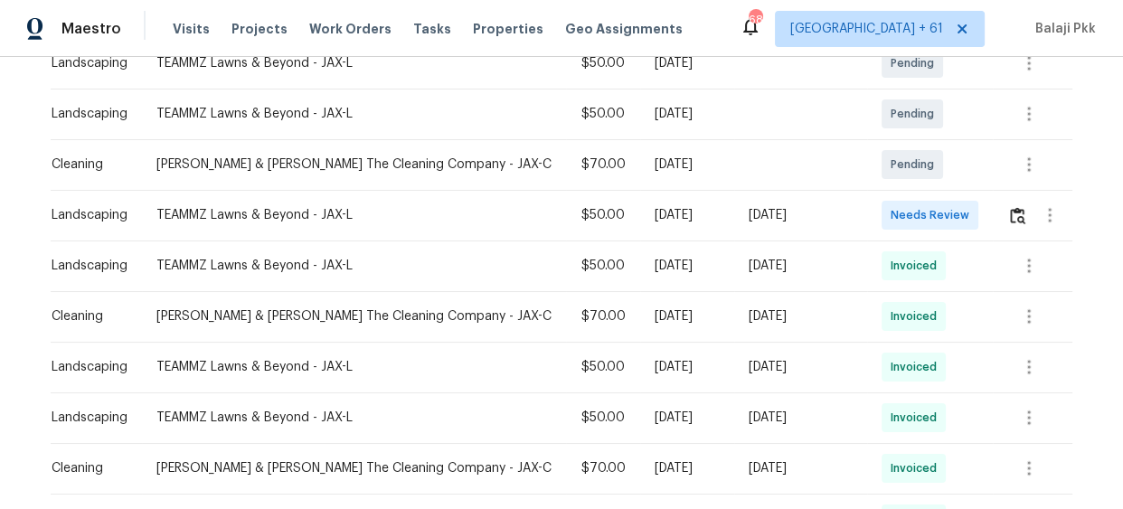
scroll to position [410, 0]
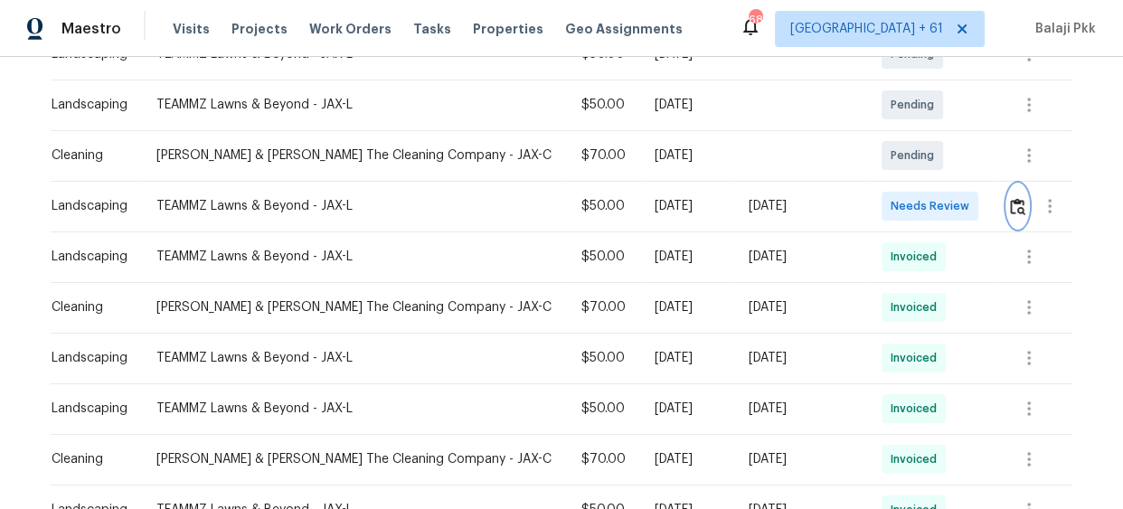
click at [1010, 207] on img "button" at bounding box center [1017, 206] width 15 height 17
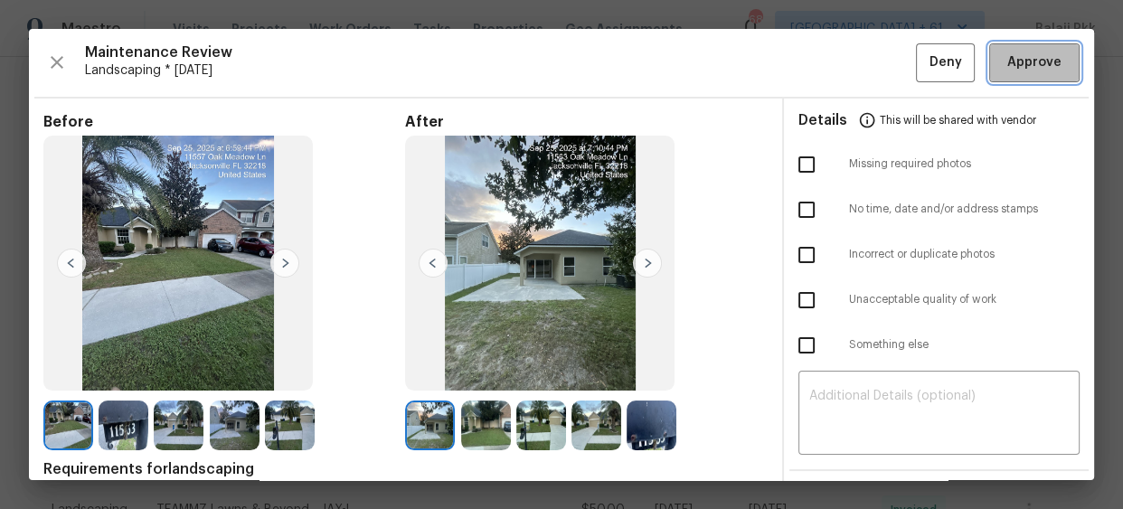
click at [1007, 55] on span "Approve" at bounding box center [1034, 63] width 54 height 23
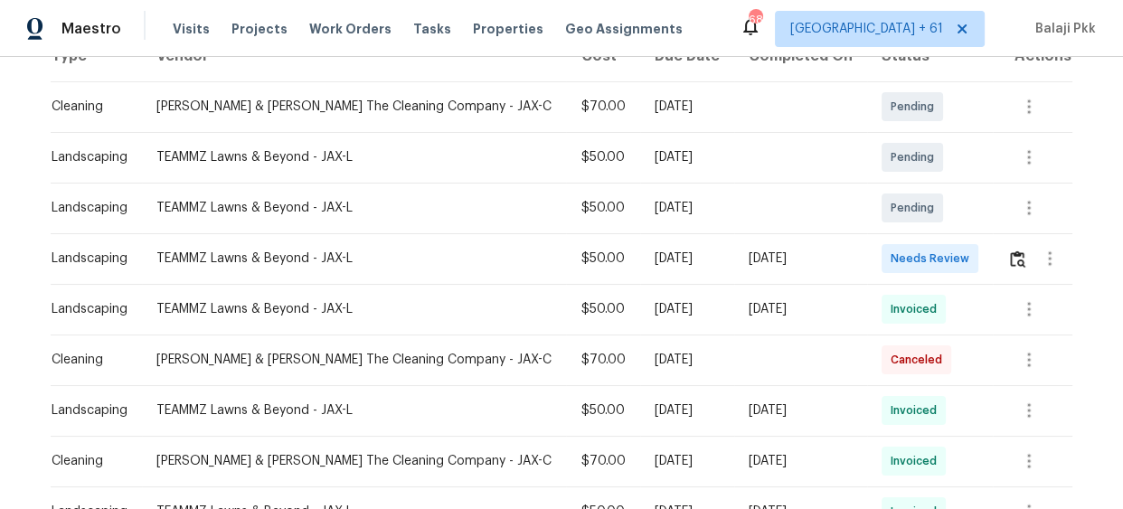
scroll to position [328, 0]
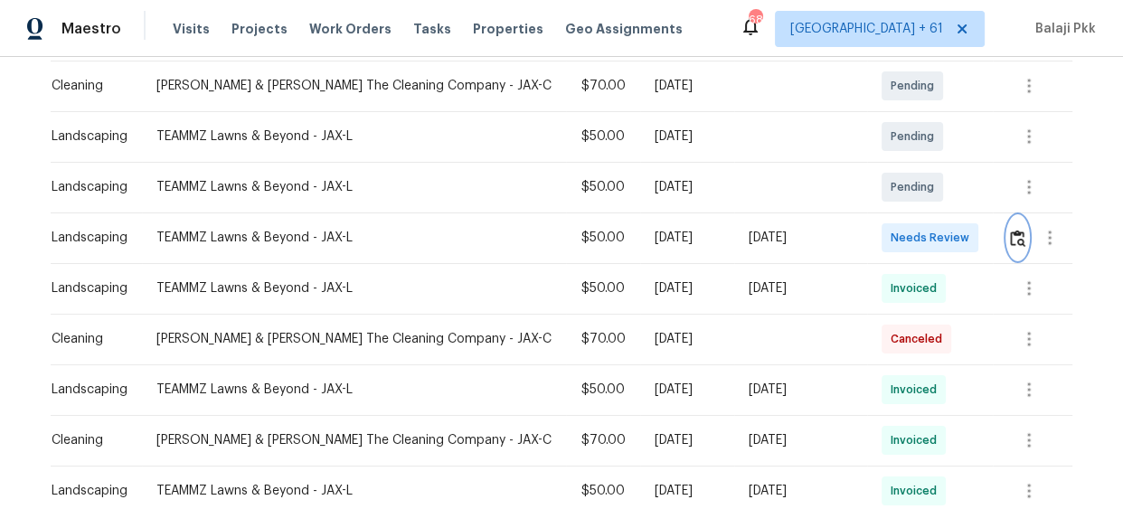
click at [1013, 240] on img "button" at bounding box center [1017, 238] width 15 height 17
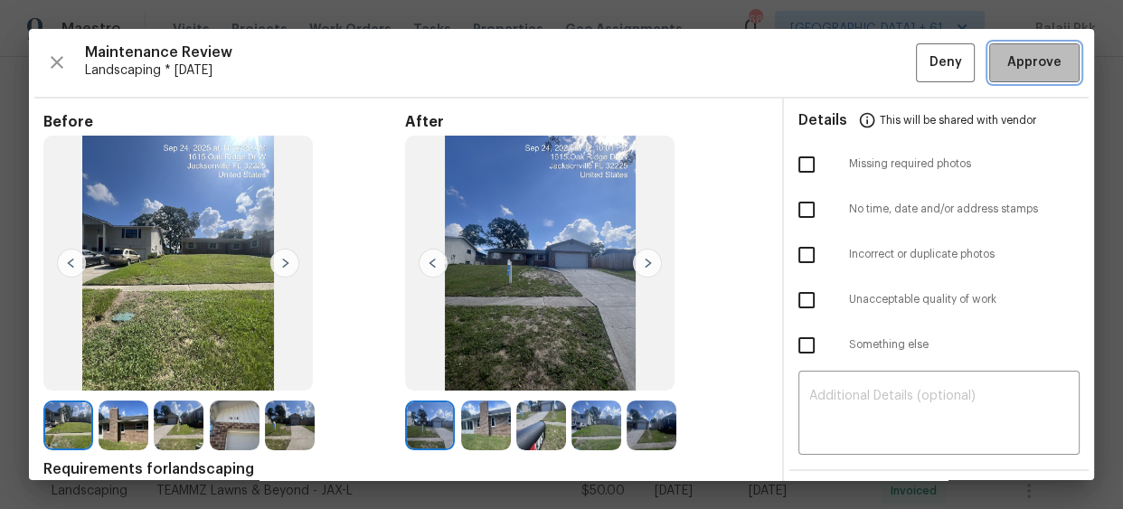
click at [1007, 60] on span "Approve" at bounding box center [1034, 63] width 54 height 23
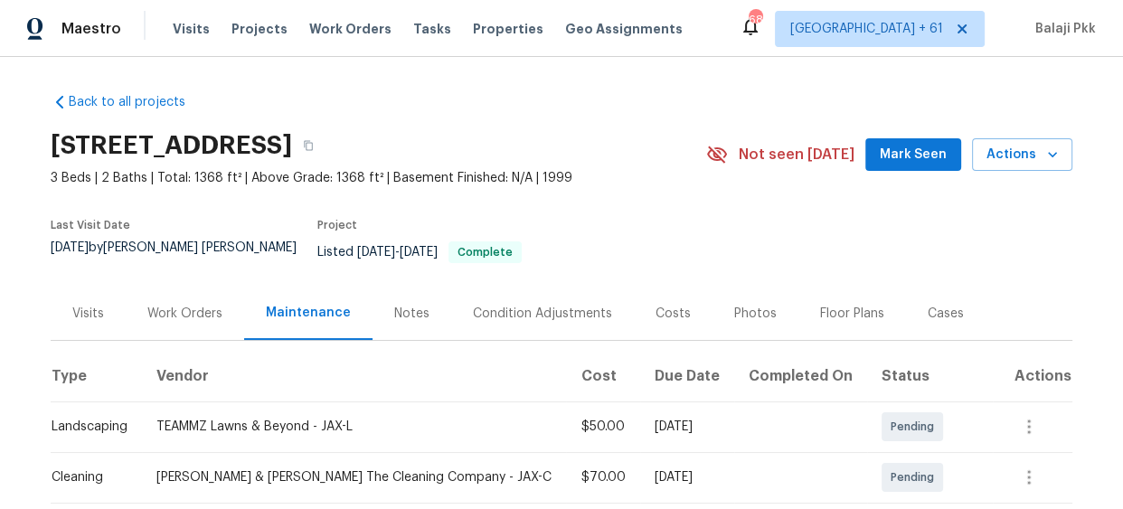
scroll to position [246, 0]
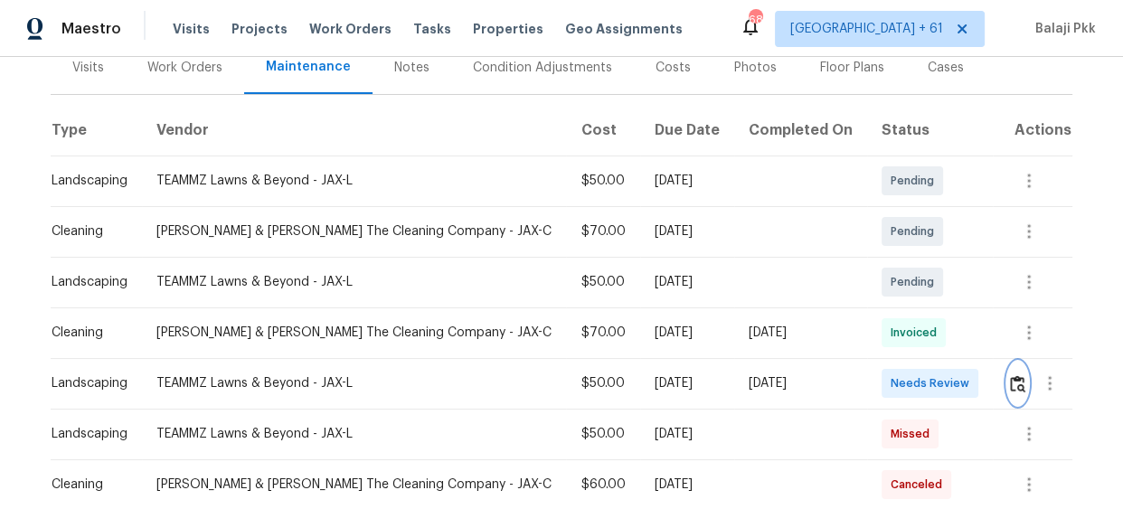
click at [1010, 378] on img "button" at bounding box center [1017, 383] width 15 height 17
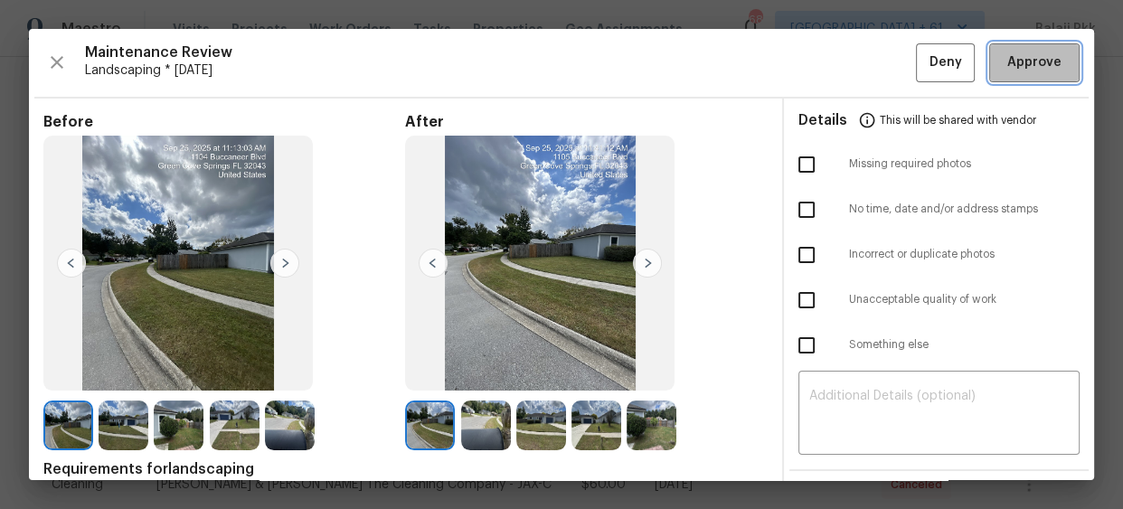
click at [989, 65] on button "Approve" at bounding box center [1034, 62] width 90 height 39
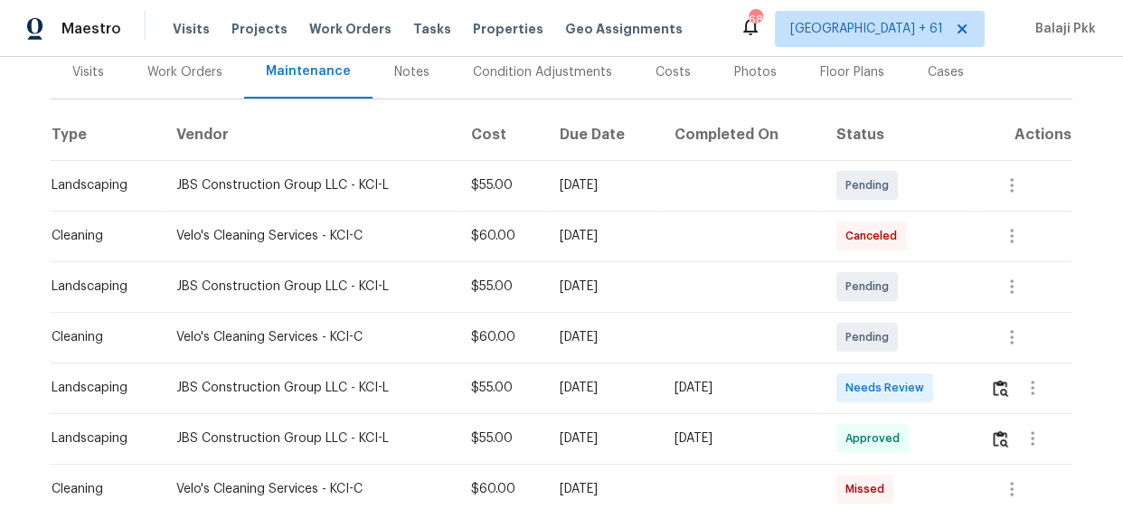
scroll to position [246, 0]
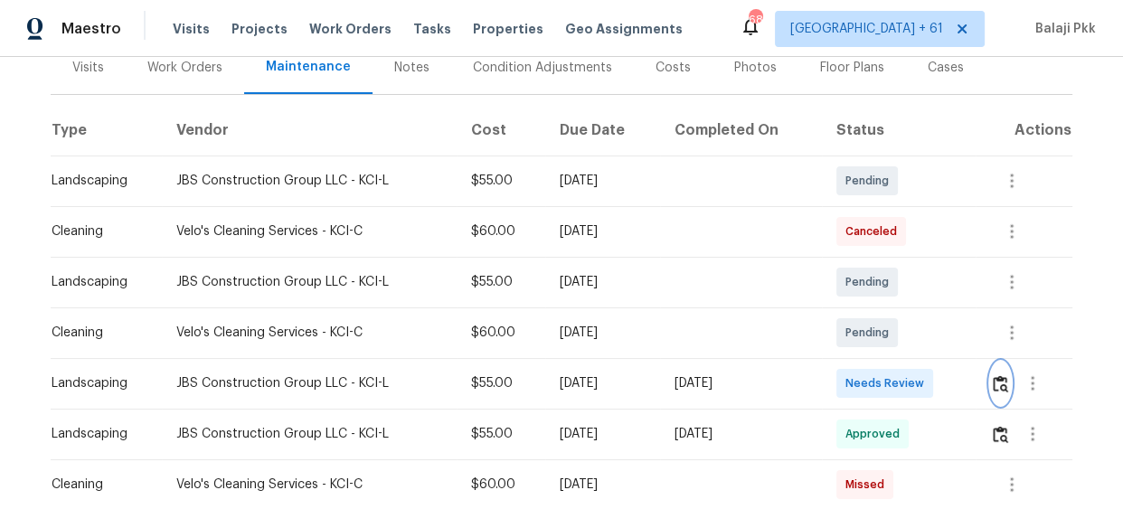
click at [1001, 375] on img "button" at bounding box center [1000, 383] width 15 height 17
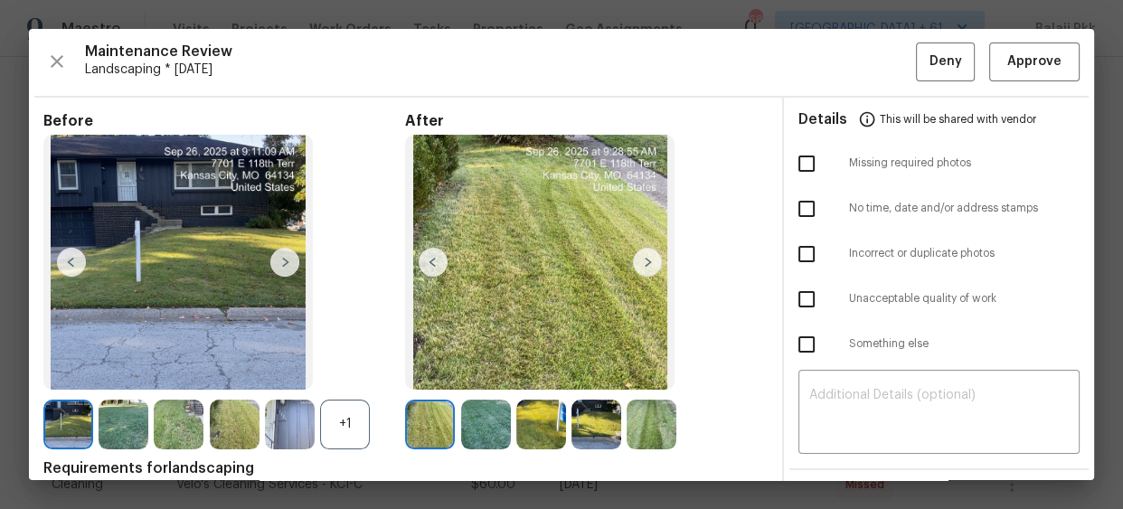
scroll to position [0, 0]
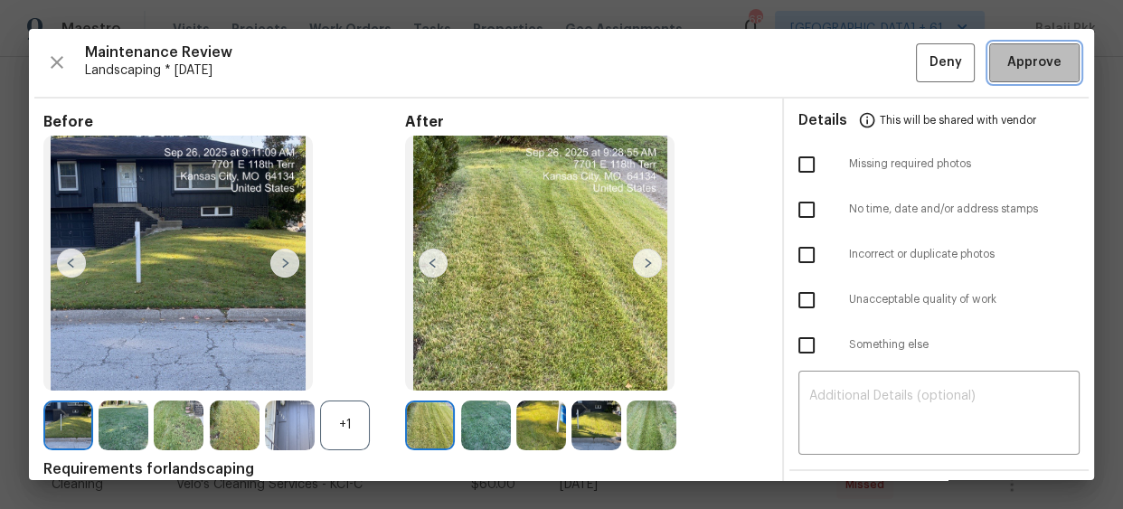
click at [1007, 58] on span "Approve" at bounding box center [1034, 63] width 54 height 23
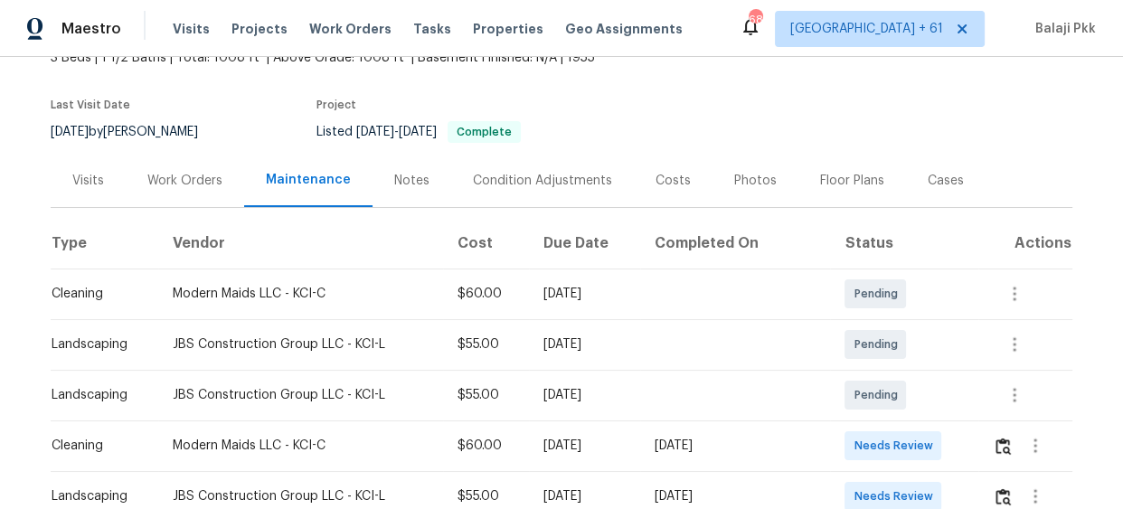
scroll to position [328, 0]
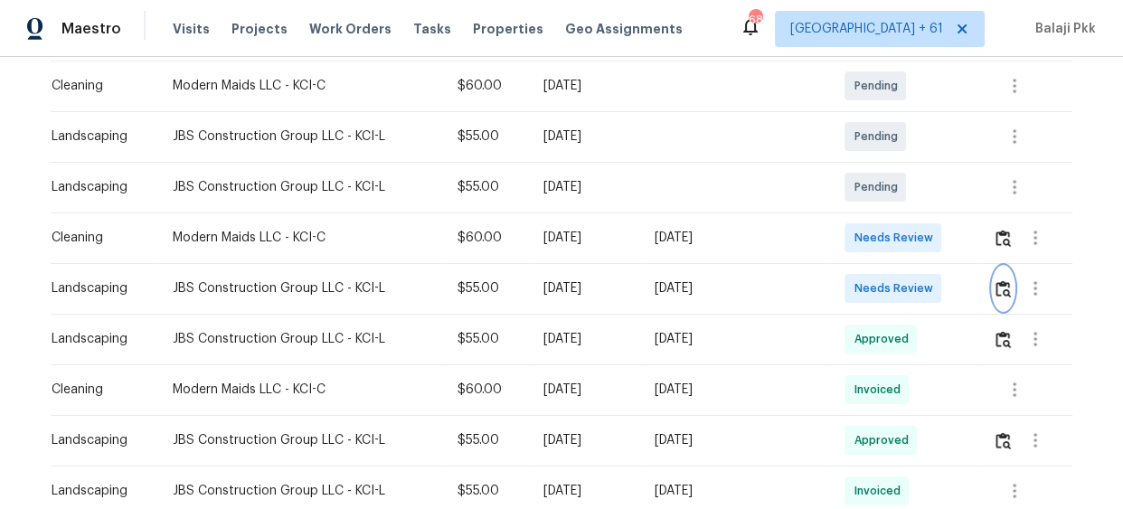
click at [996, 289] on img "button" at bounding box center [1002, 288] width 15 height 17
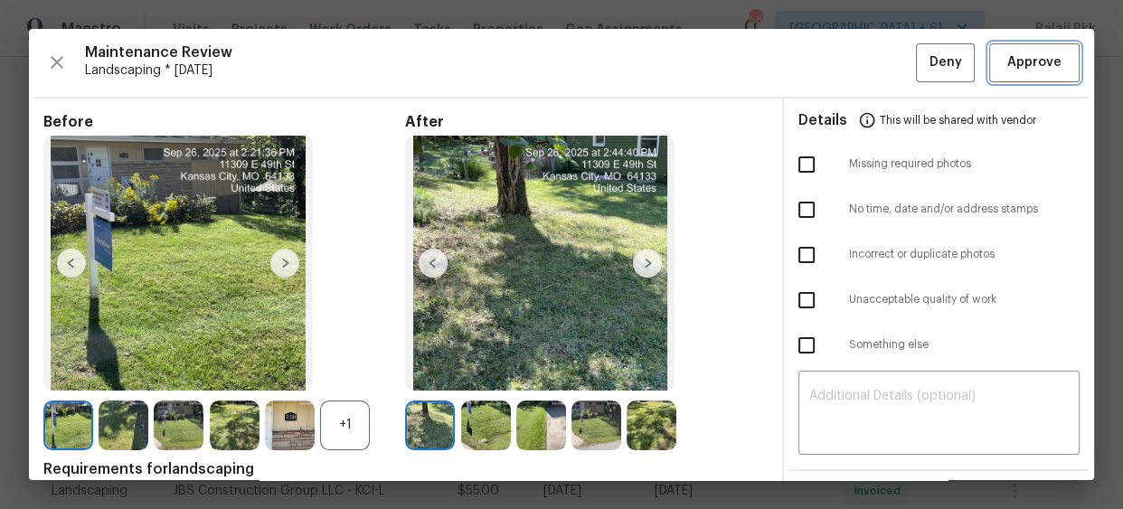
click at [1007, 52] on span "Approve" at bounding box center [1034, 63] width 54 height 23
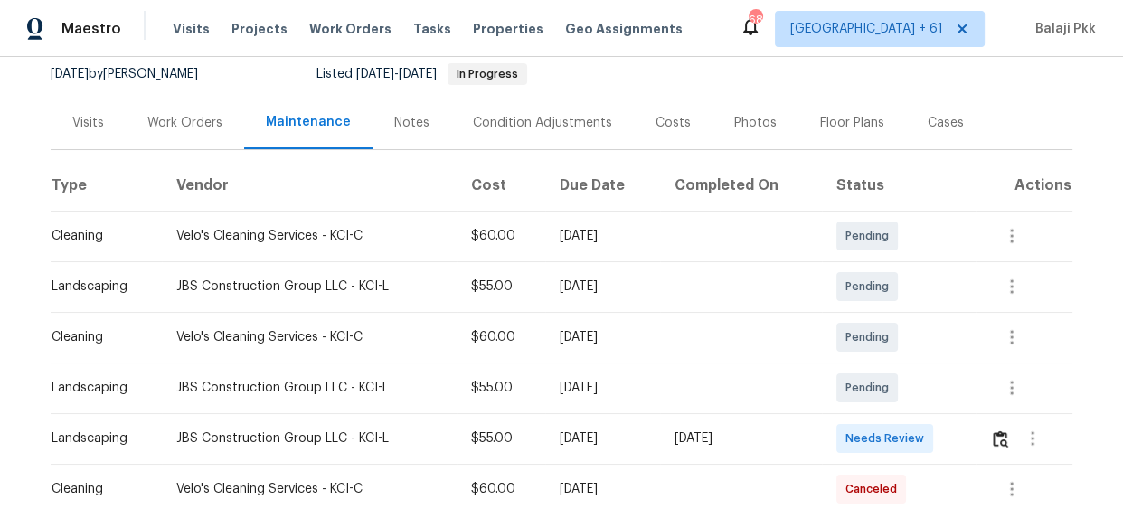
scroll to position [410, 0]
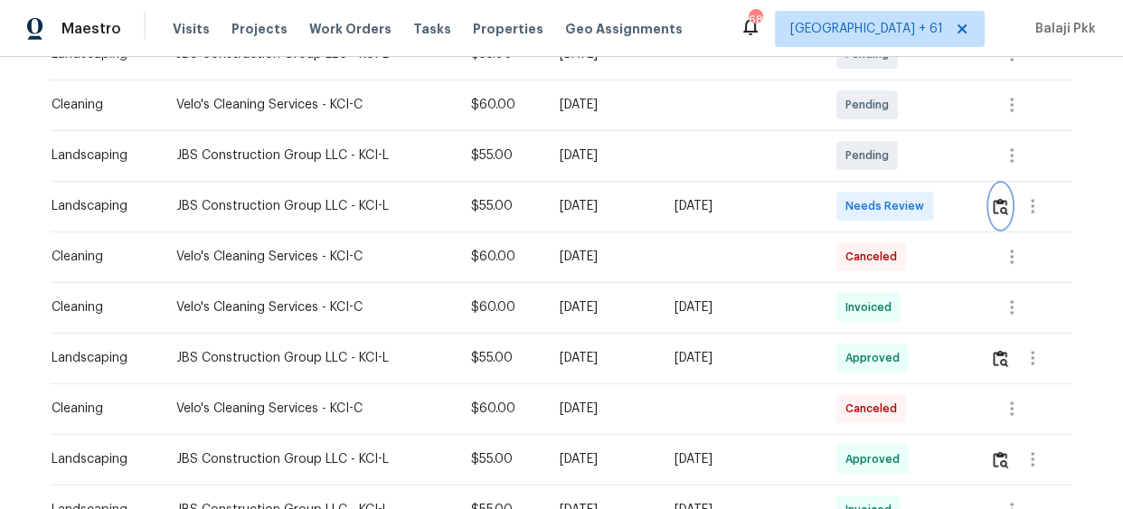
click at [1003, 191] on button "button" at bounding box center [1000, 205] width 21 height 43
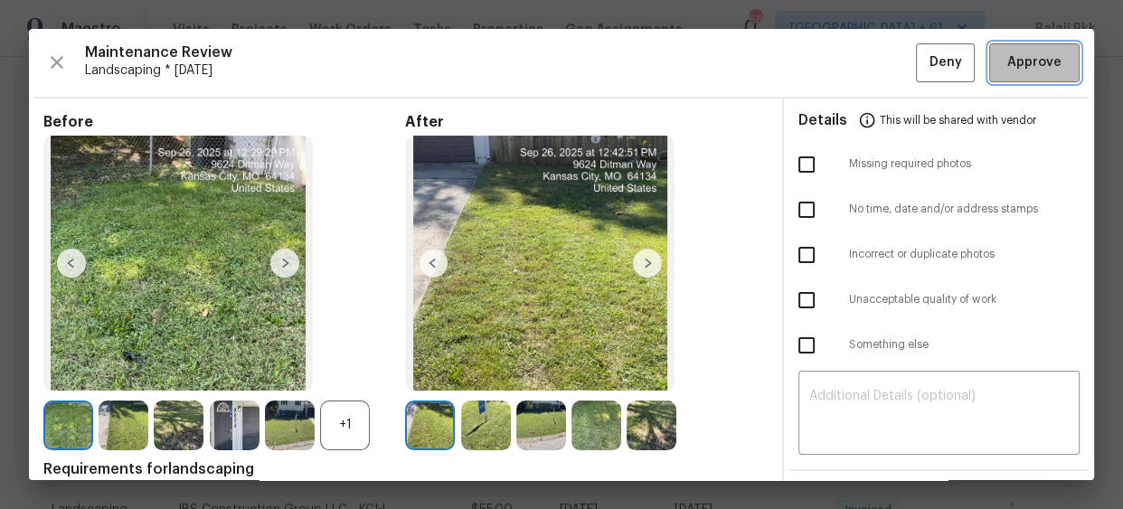
click at [1051, 60] on button "Approve" at bounding box center [1034, 62] width 90 height 39
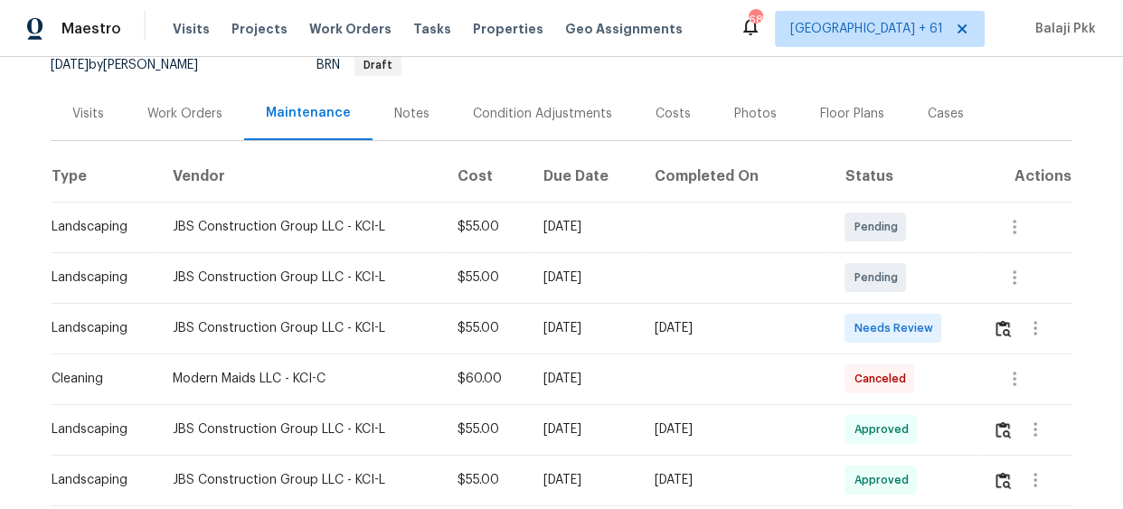
scroll to position [328, 0]
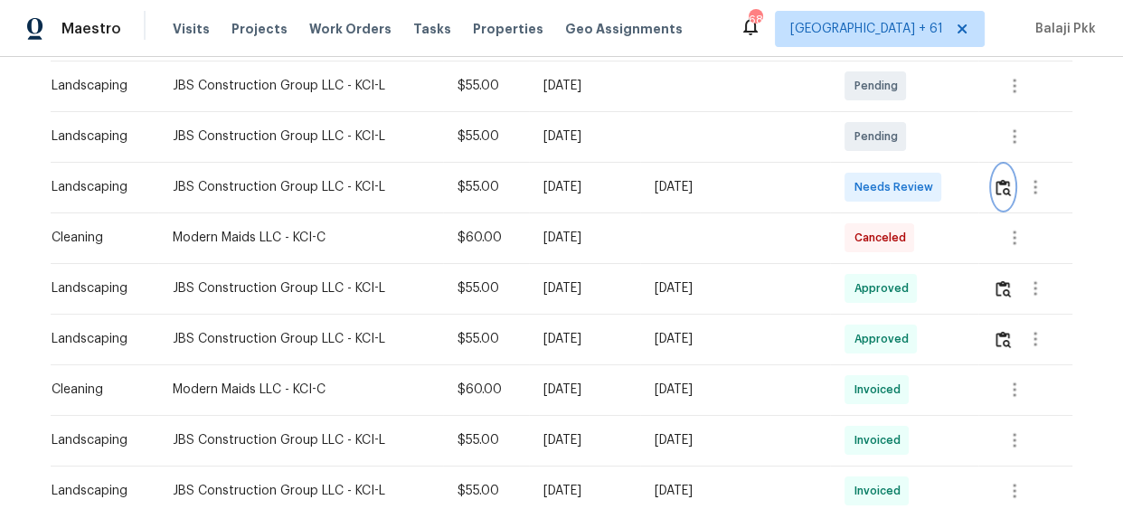
click at [995, 188] on img "button" at bounding box center [1002, 187] width 15 height 17
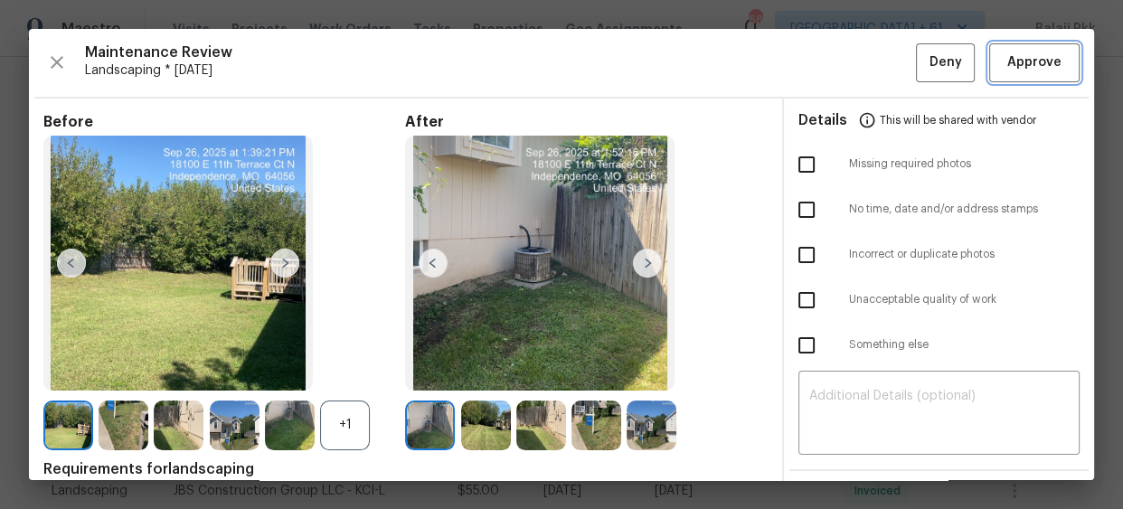
click at [1031, 47] on button "Approve" at bounding box center [1034, 62] width 90 height 39
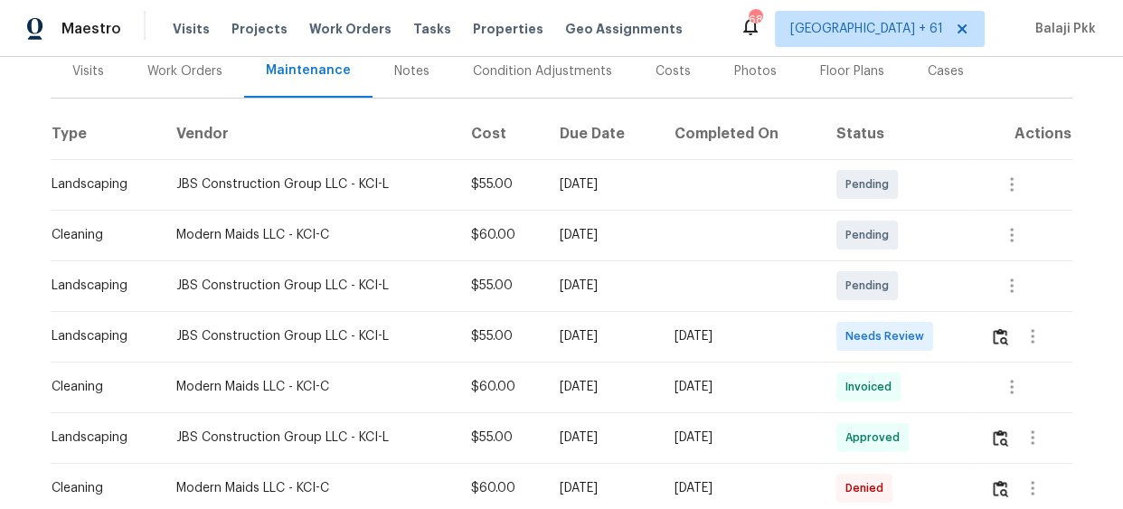
scroll to position [493, 0]
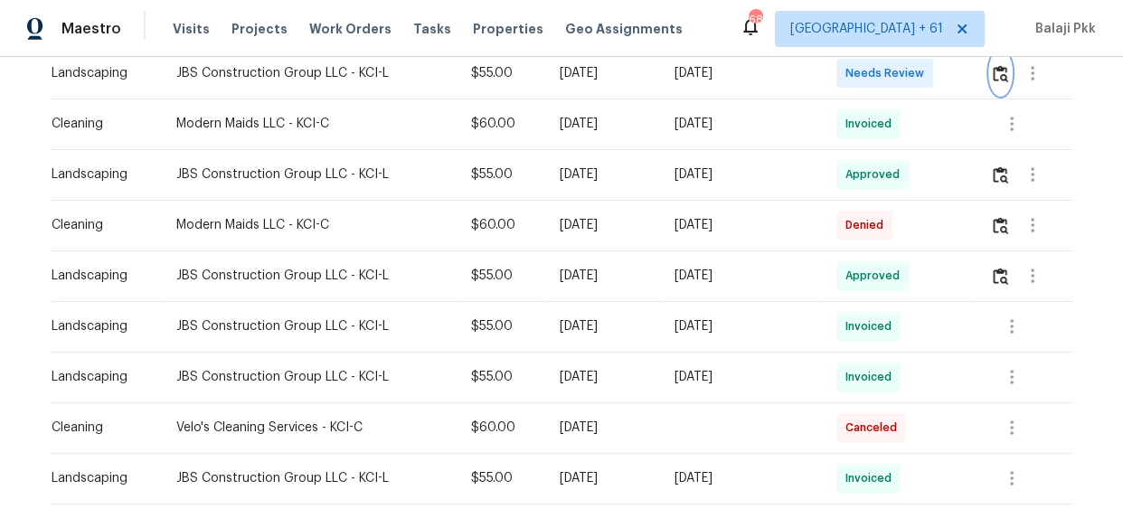
click at [994, 78] on img "button" at bounding box center [1000, 73] width 15 height 17
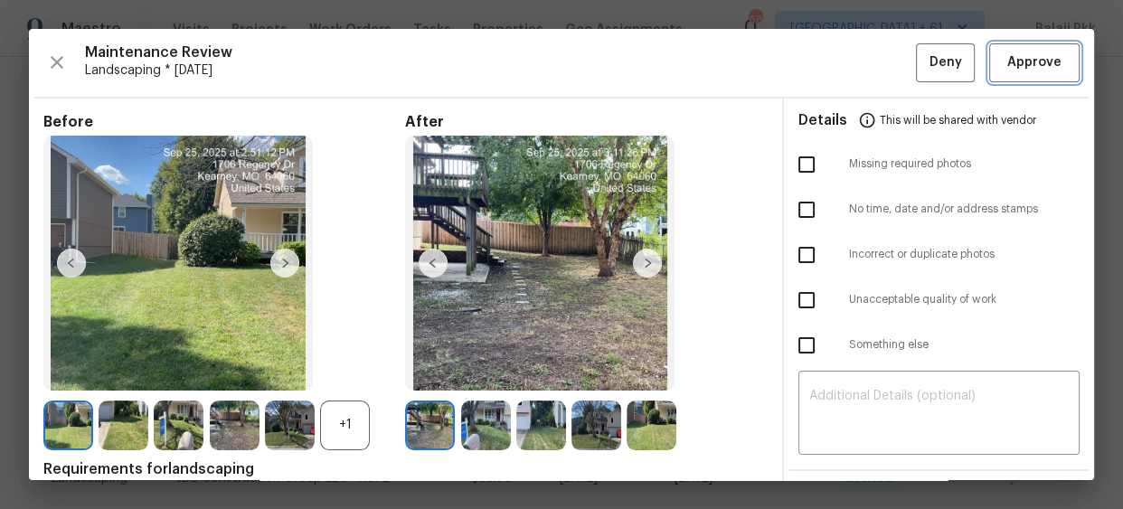
click at [1007, 64] on span "Approve" at bounding box center [1034, 63] width 54 height 23
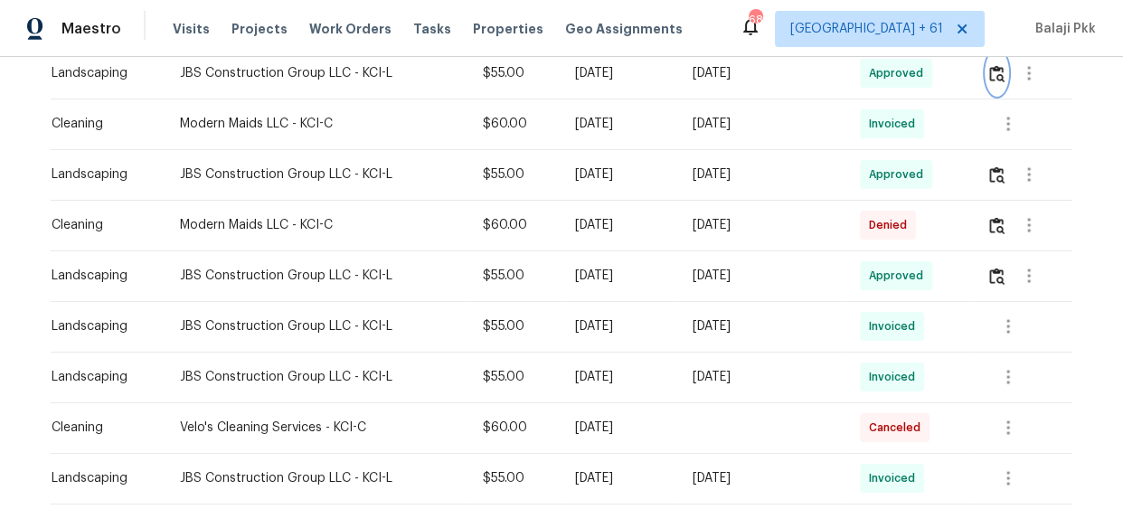
scroll to position [487, 0]
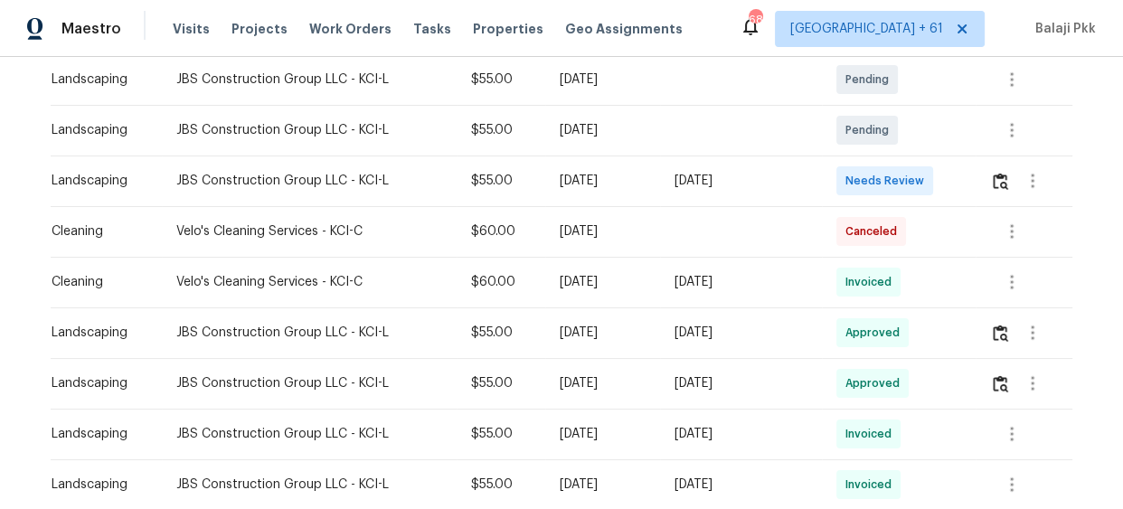
scroll to position [328, 0]
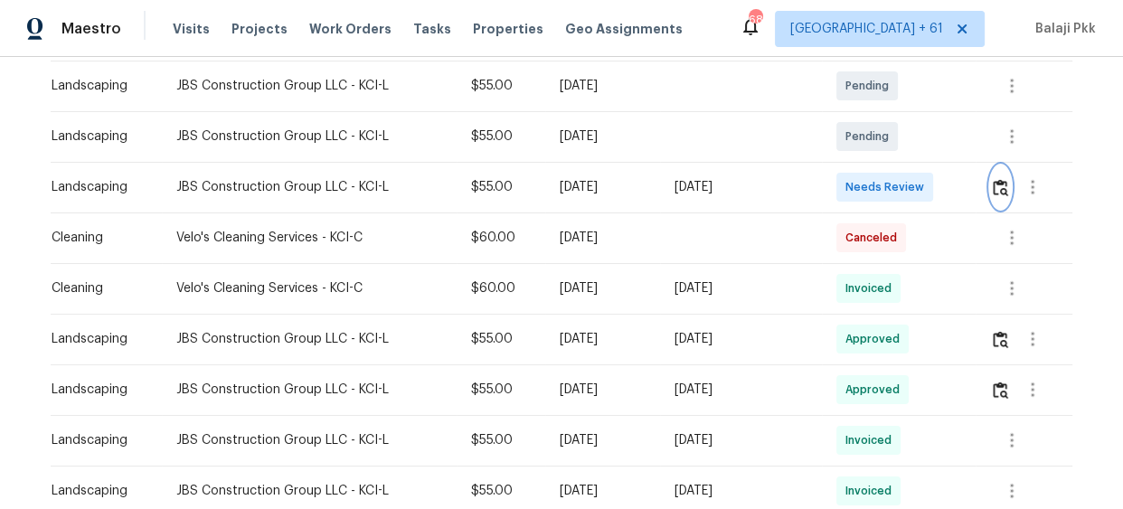
click at [996, 186] on img "button" at bounding box center [1000, 187] width 15 height 17
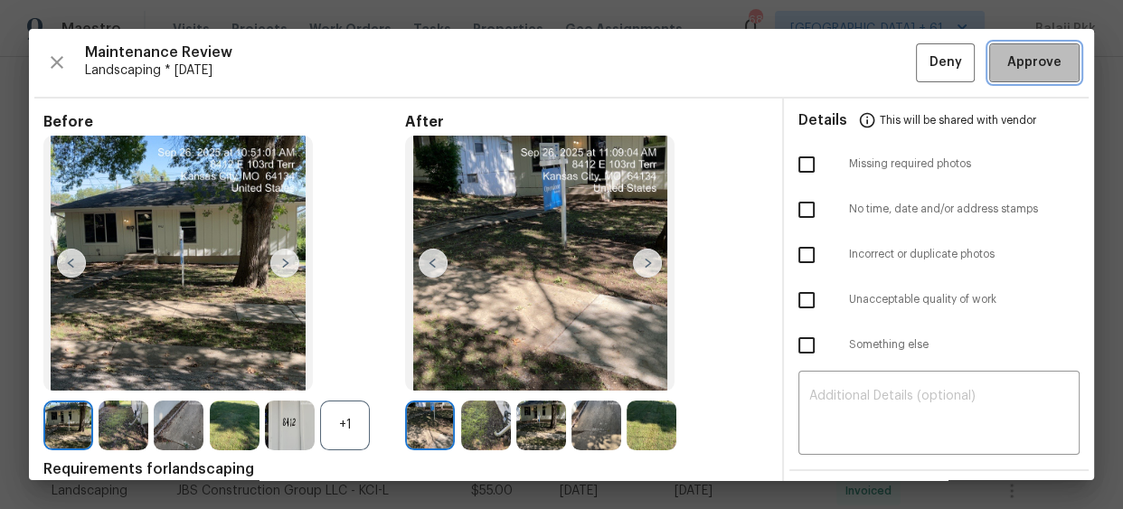
click at [1010, 64] on span "Approve" at bounding box center [1034, 63] width 54 height 23
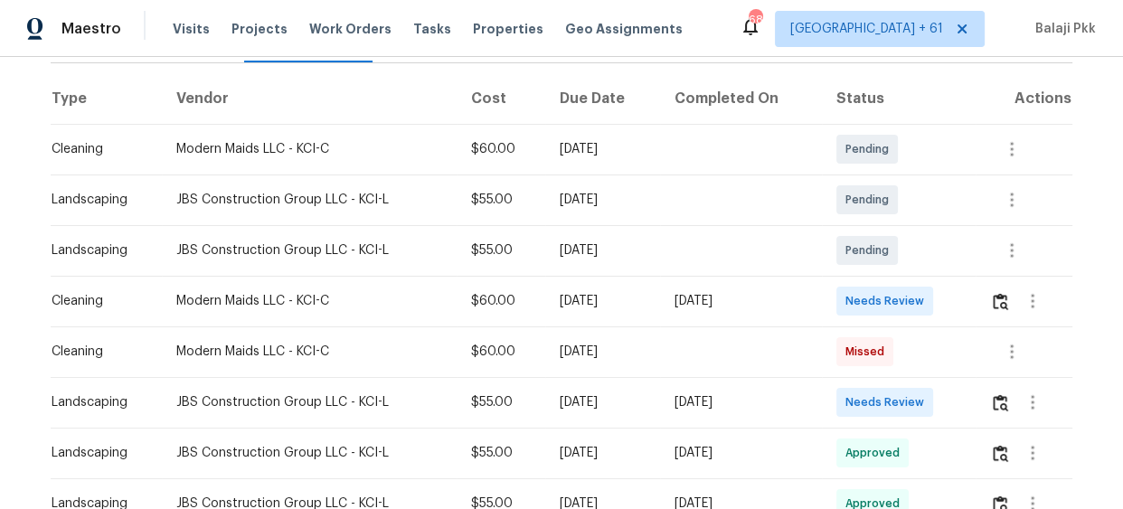
scroll to position [410, 0]
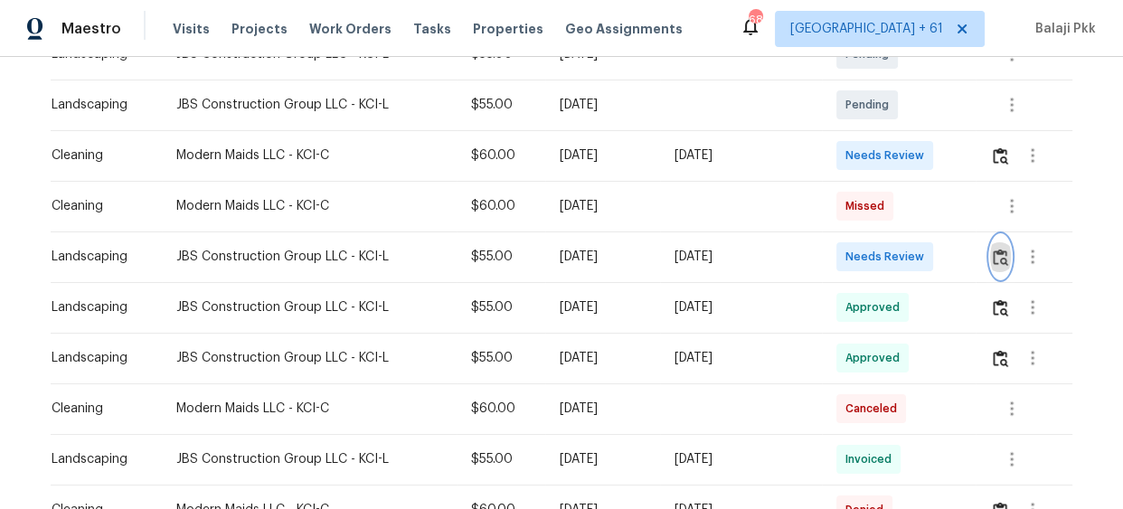
click at [1002, 264] on img "button" at bounding box center [1000, 257] width 15 height 17
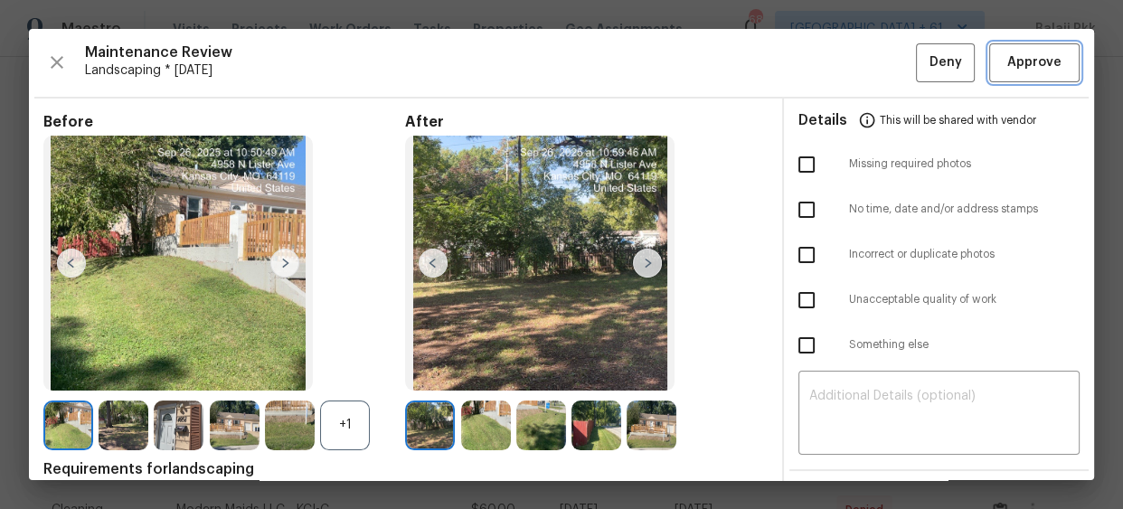
click at [1022, 68] on span "Approve" at bounding box center [1034, 63] width 54 height 23
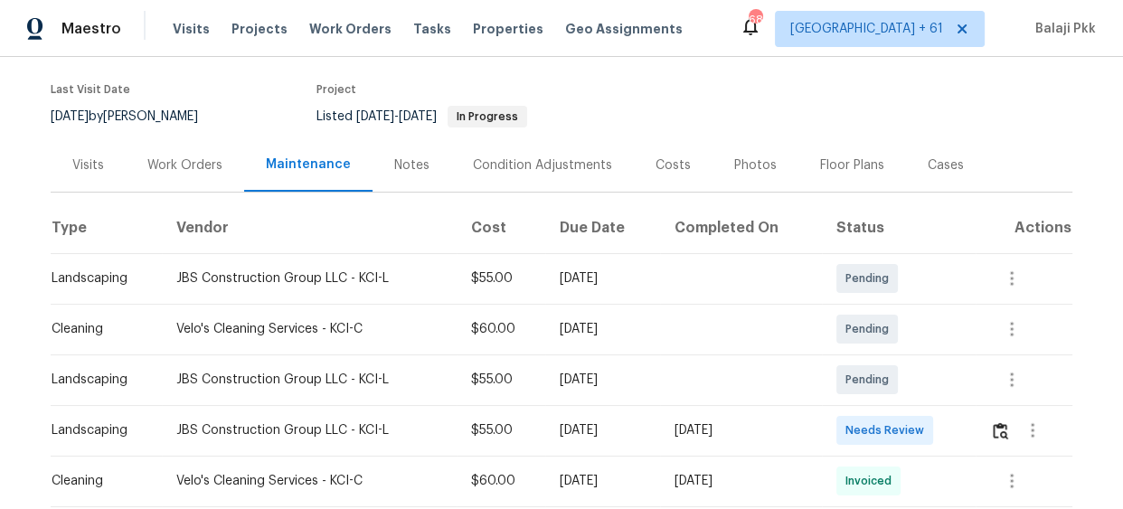
scroll to position [246, 0]
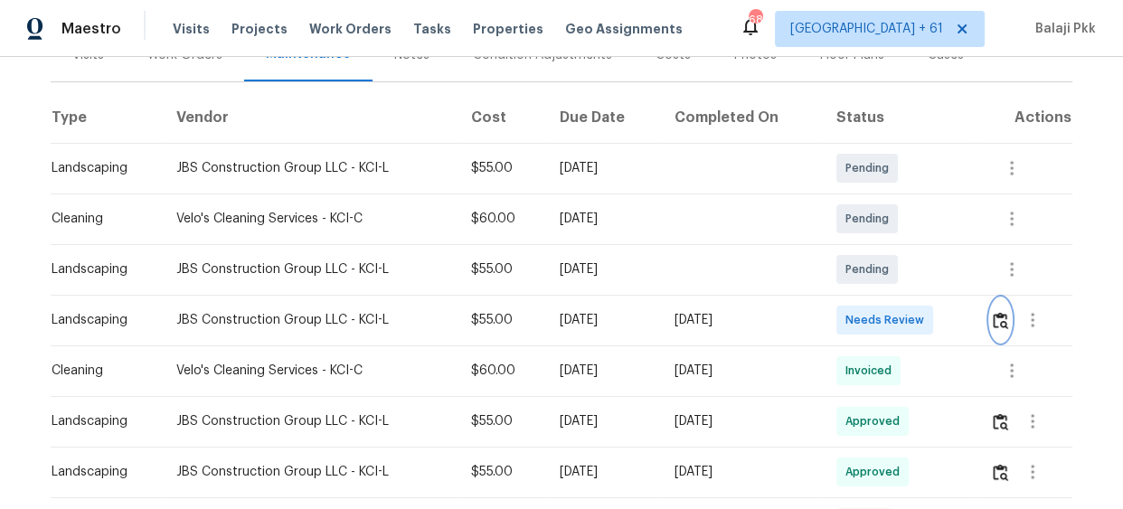
click at [997, 321] on img "button" at bounding box center [1000, 320] width 15 height 17
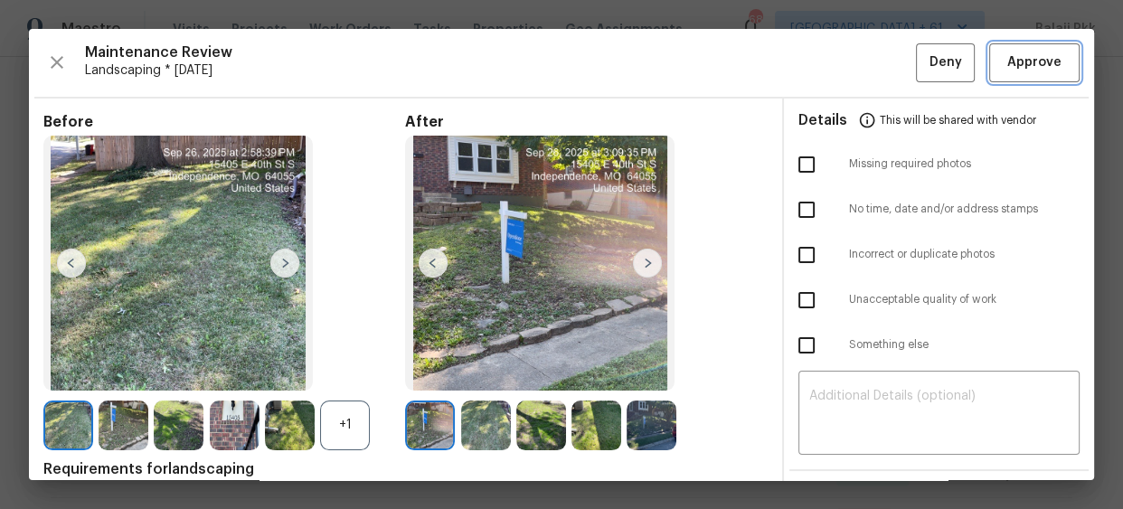
click at [1031, 59] on span "Approve" at bounding box center [1034, 63] width 54 height 23
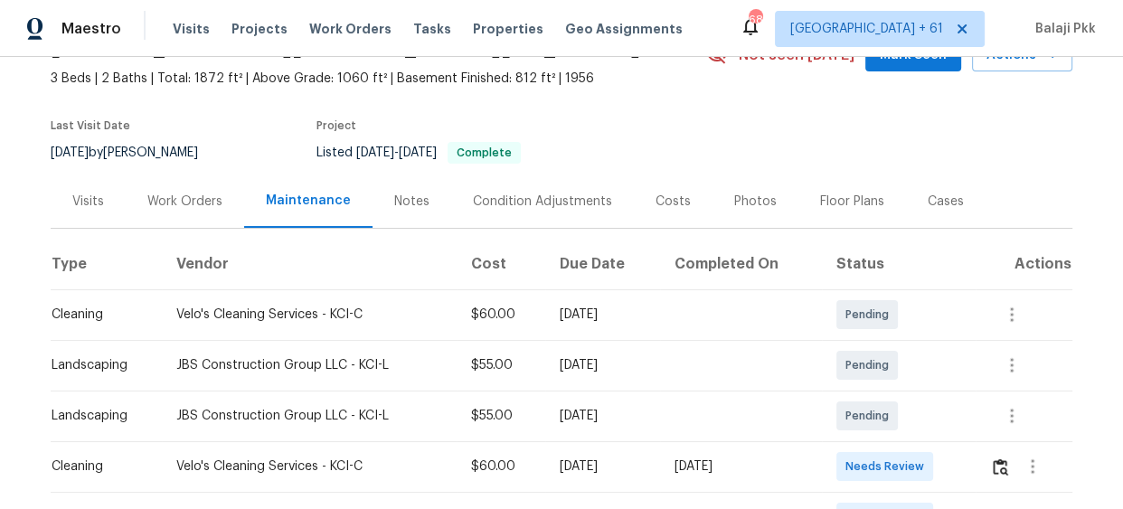
scroll to position [410, 0]
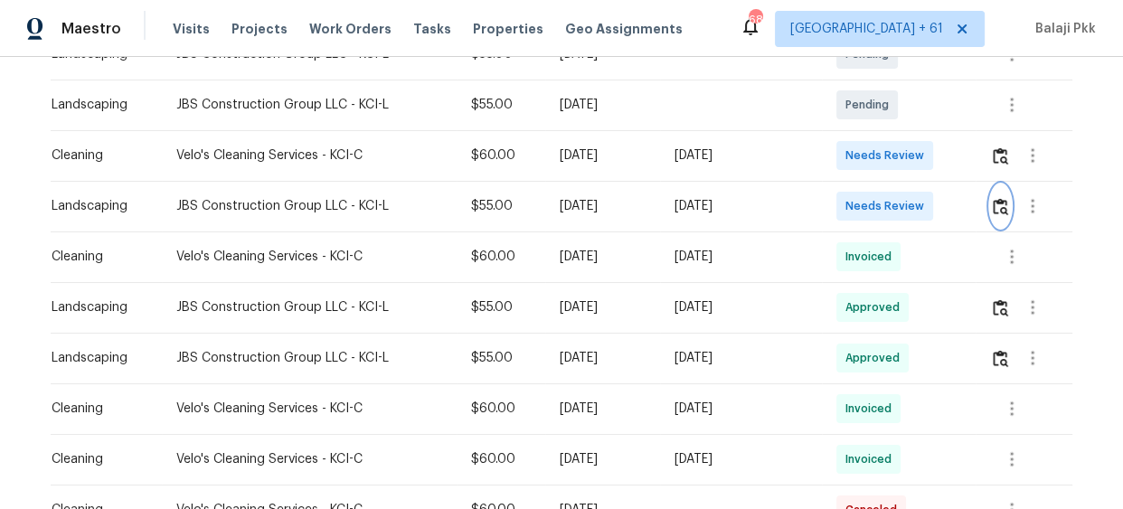
click at [994, 204] on img "button" at bounding box center [1000, 206] width 15 height 17
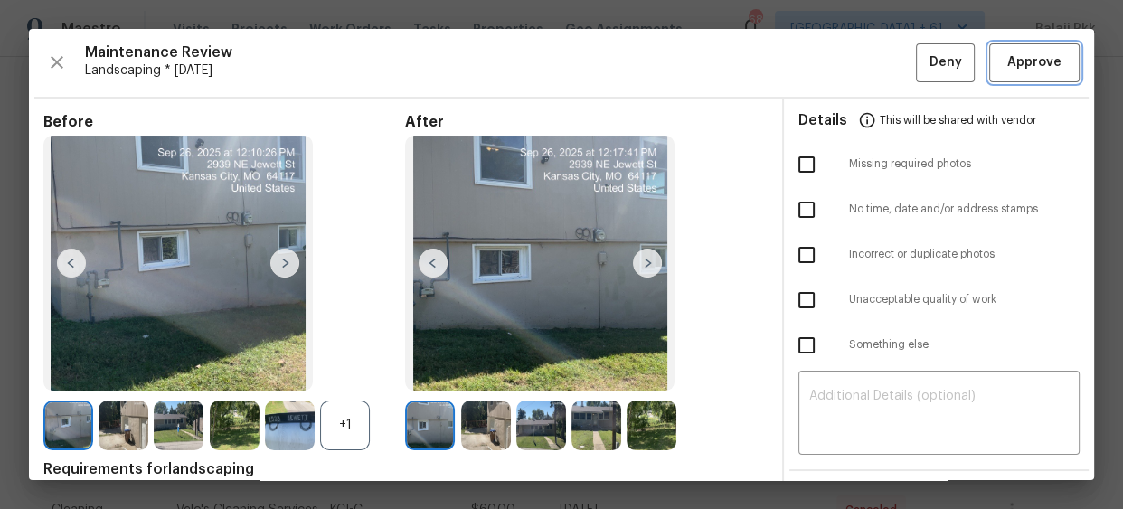
click at [1016, 61] on span "Approve" at bounding box center [1034, 63] width 54 height 23
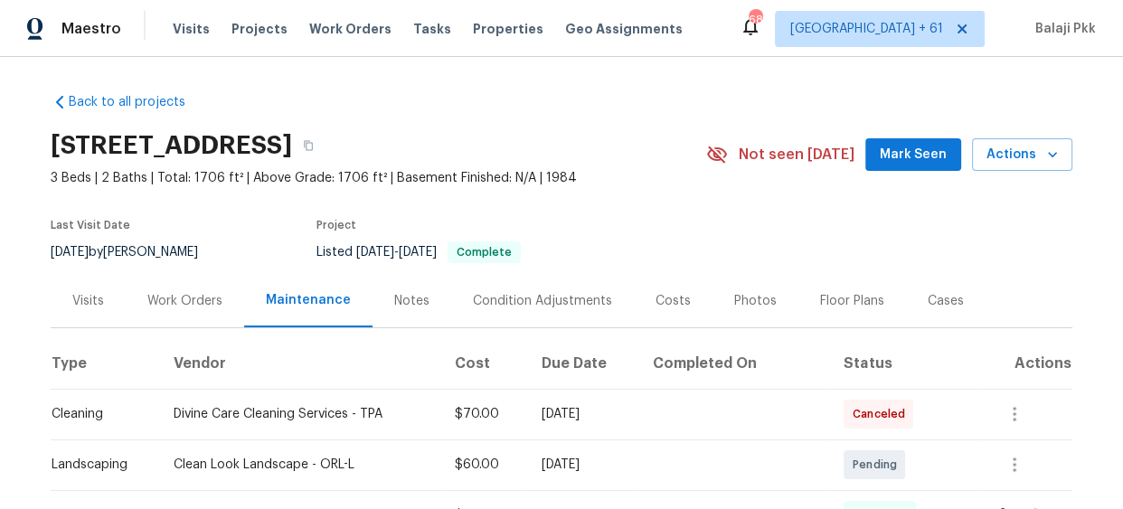
scroll to position [328, 0]
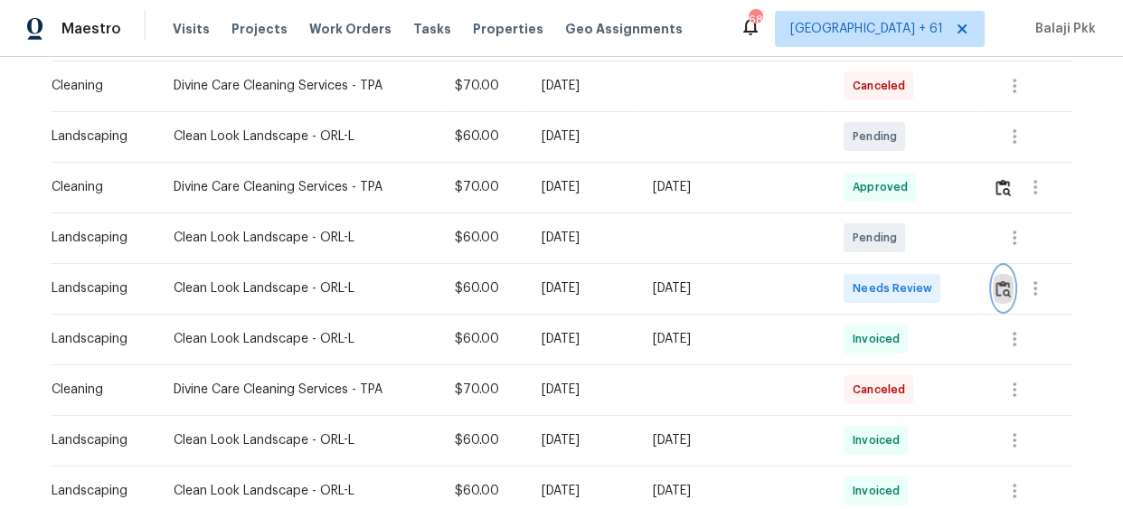
click at [995, 293] on img "button" at bounding box center [1002, 288] width 15 height 17
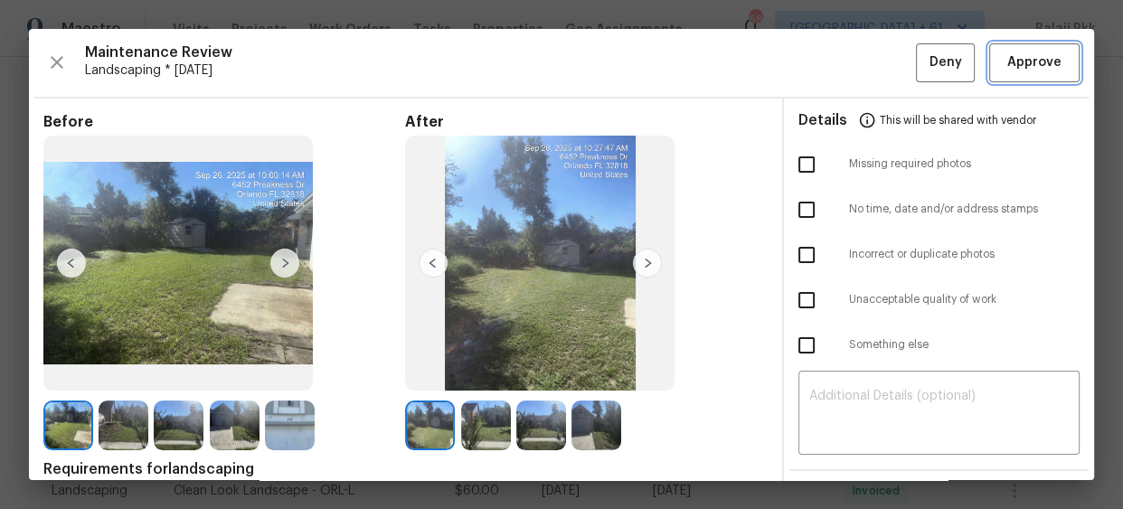
click at [1007, 52] on span "Approve" at bounding box center [1034, 63] width 54 height 23
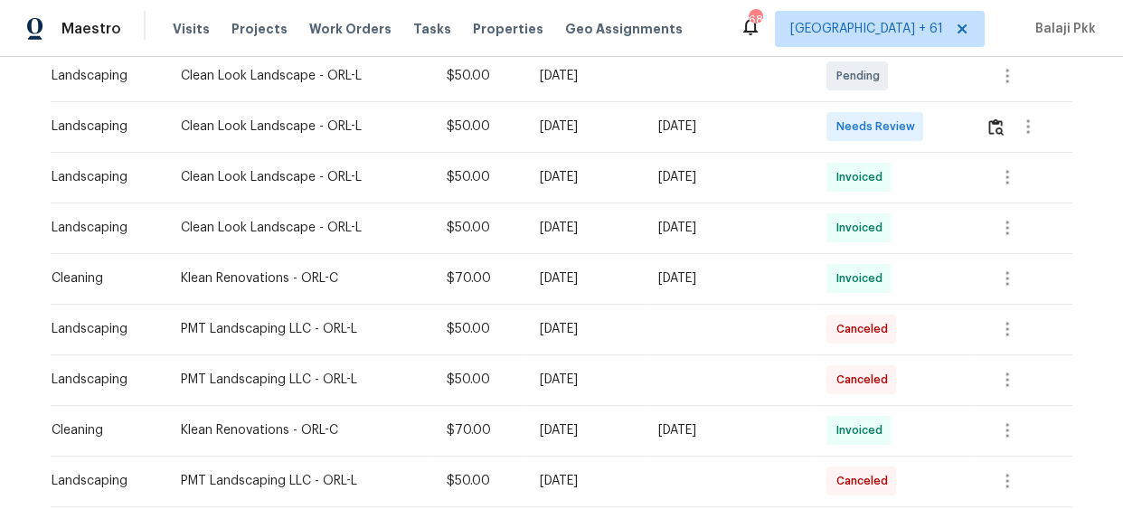
scroll to position [410, 0]
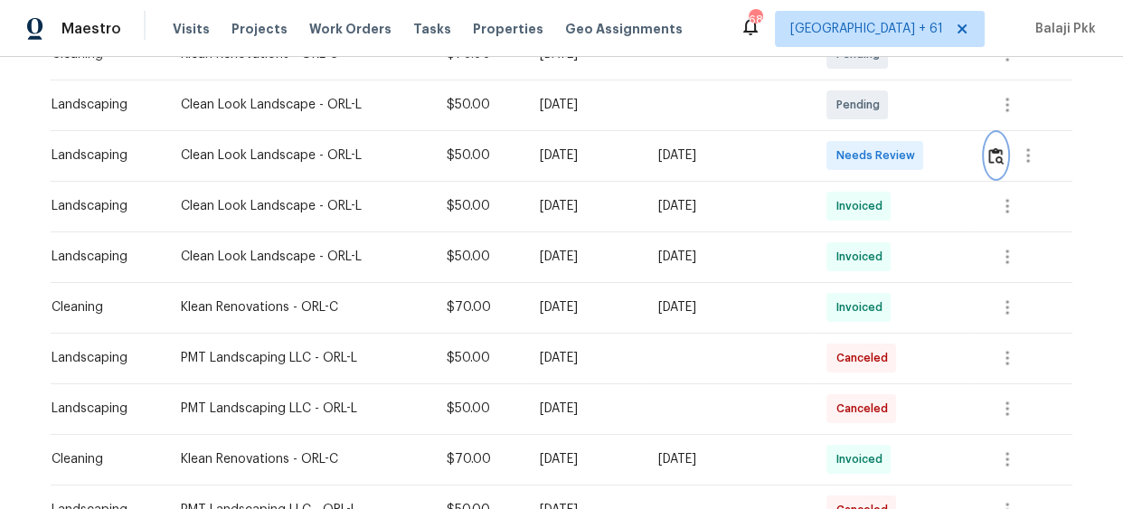
click at [993, 160] on img "button" at bounding box center [995, 155] width 15 height 17
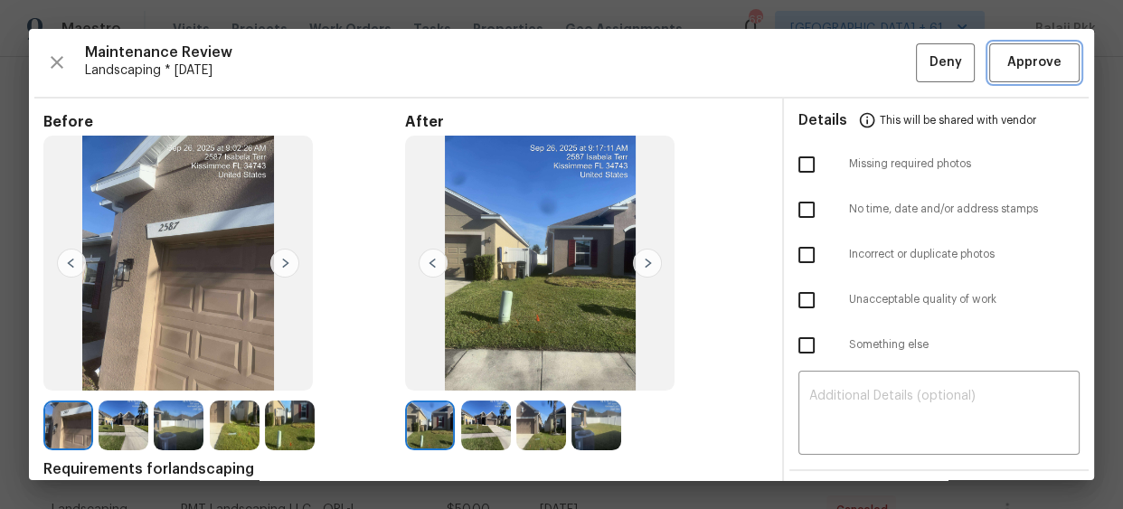
click at [1023, 53] on span "Approve" at bounding box center [1034, 63] width 54 height 23
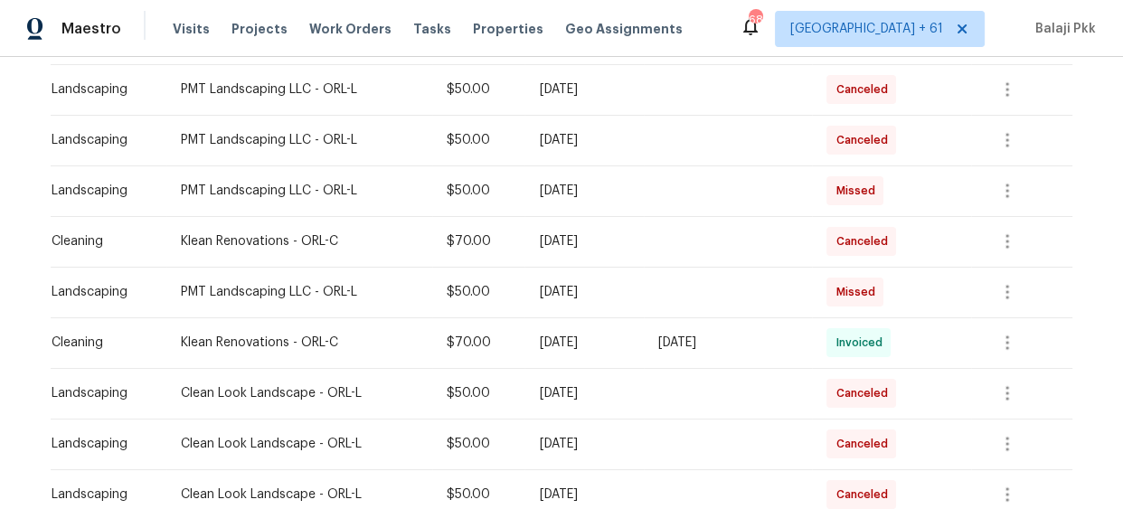
scroll to position [246, 0]
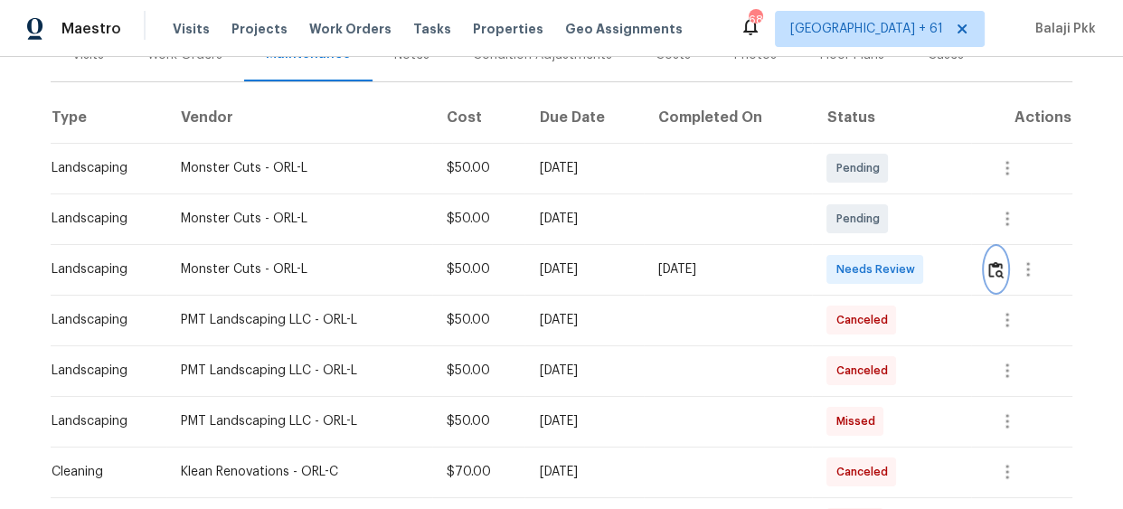
click at [993, 270] on img "button" at bounding box center [995, 269] width 15 height 17
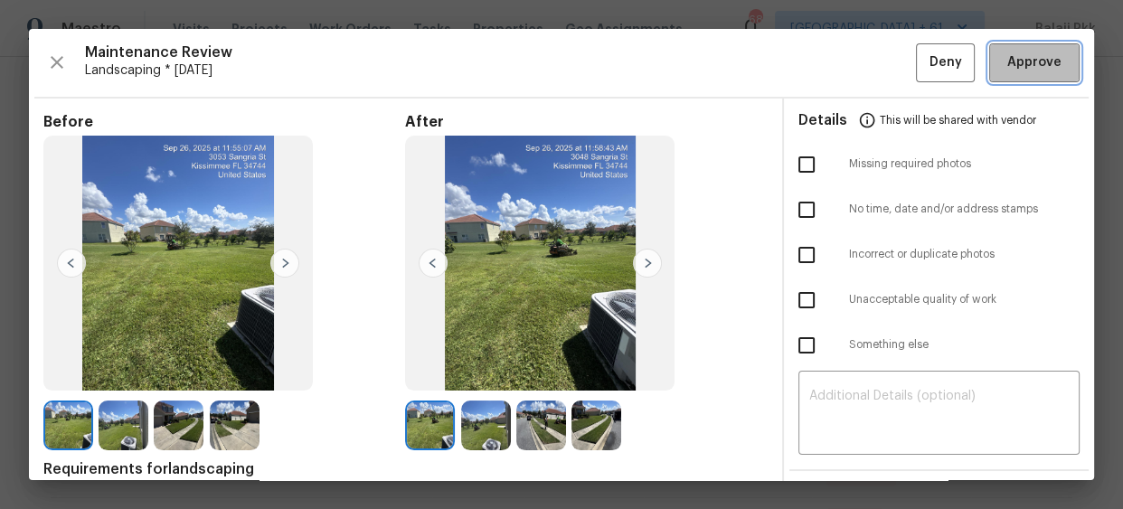
click at [1007, 60] on span "Approve" at bounding box center [1034, 63] width 54 height 23
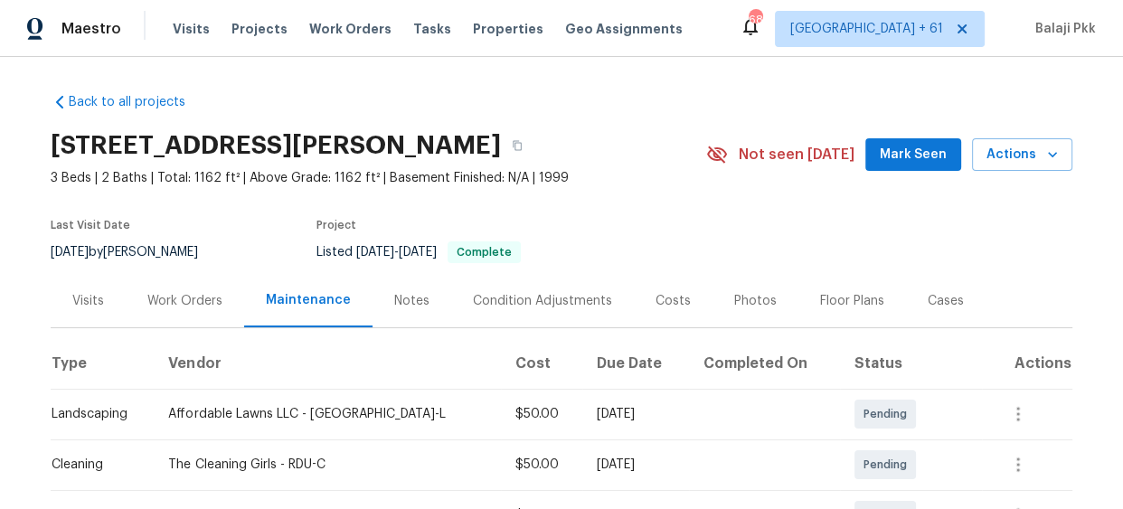
scroll to position [407, 0]
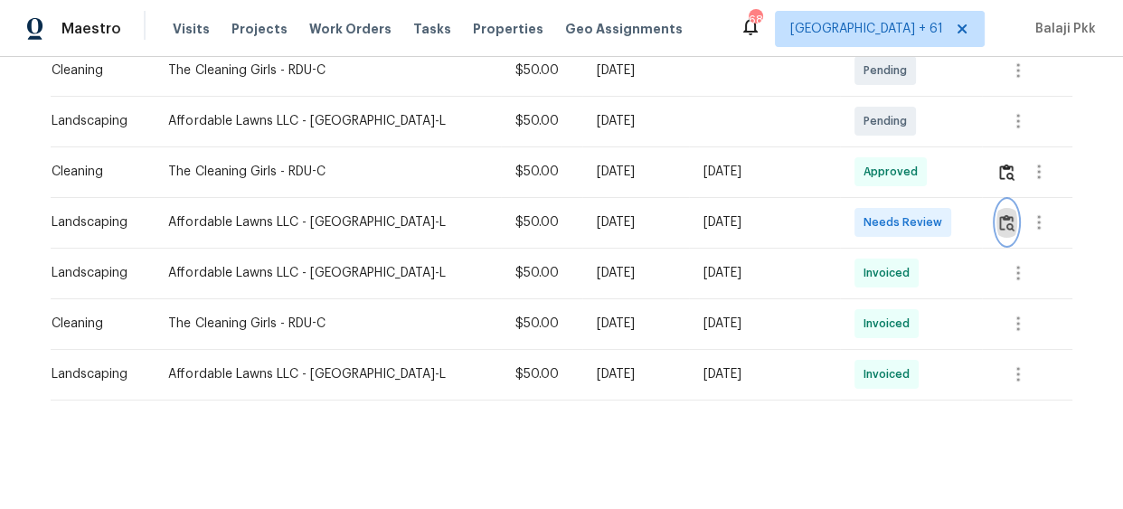
click at [1000, 214] on img "button" at bounding box center [1006, 222] width 15 height 17
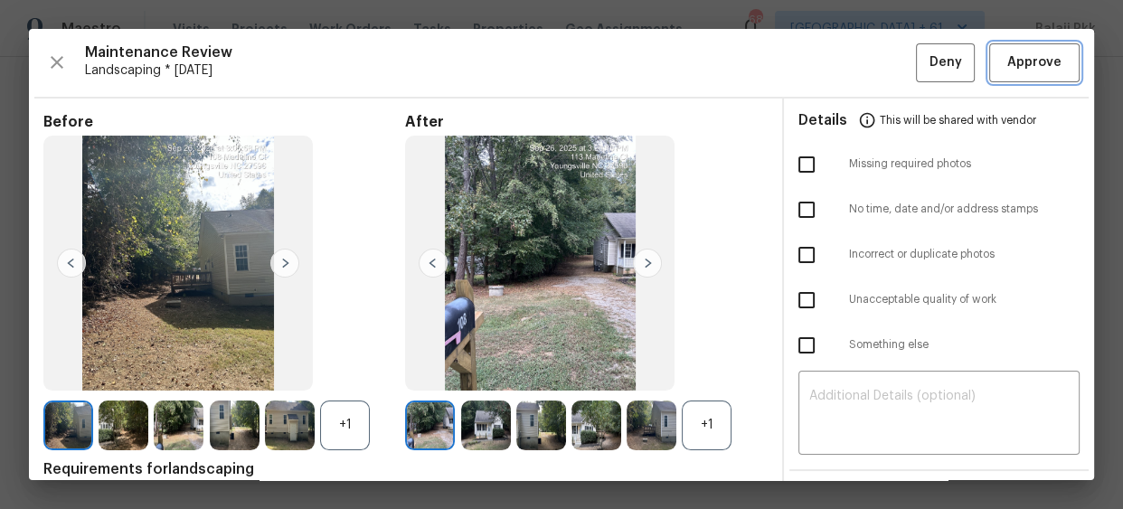
click at [1014, 53] on span "Approve" at bounding box center [1034, 63] width 54 height 23
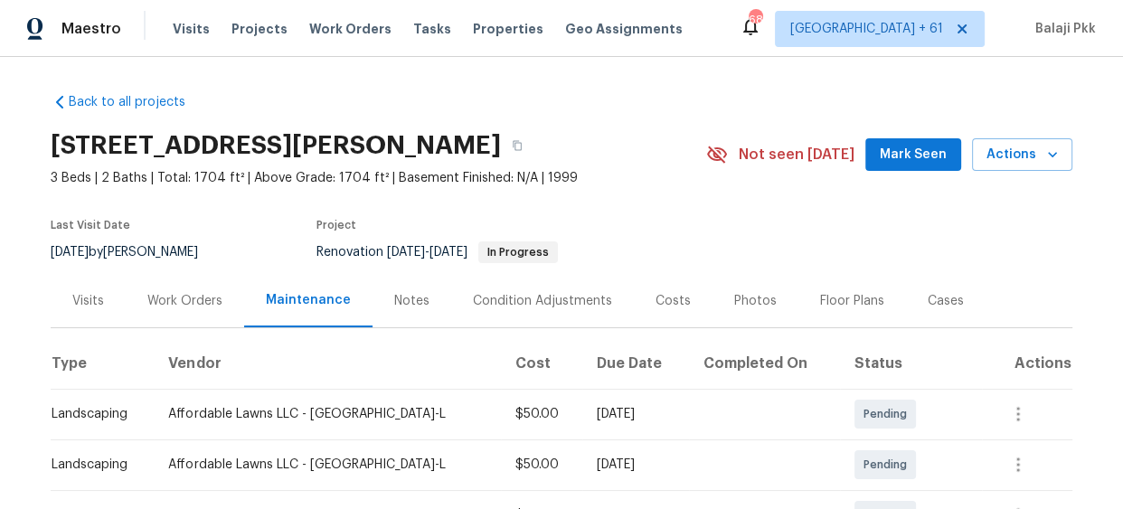
scroll to position [246, 0]
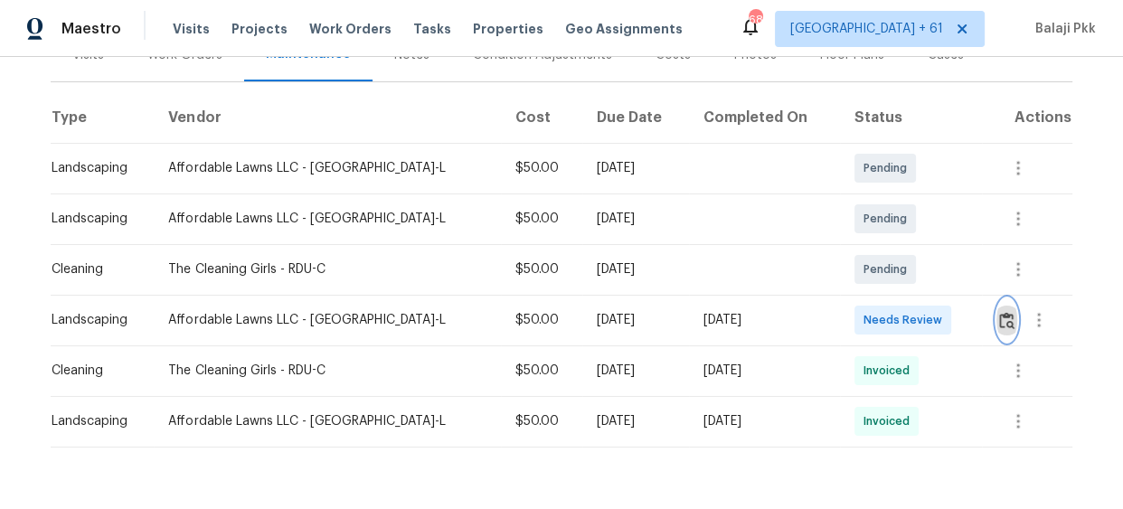
click at [999, 325] on img "button" at bounding box center [1006, 320] width 15 height 17
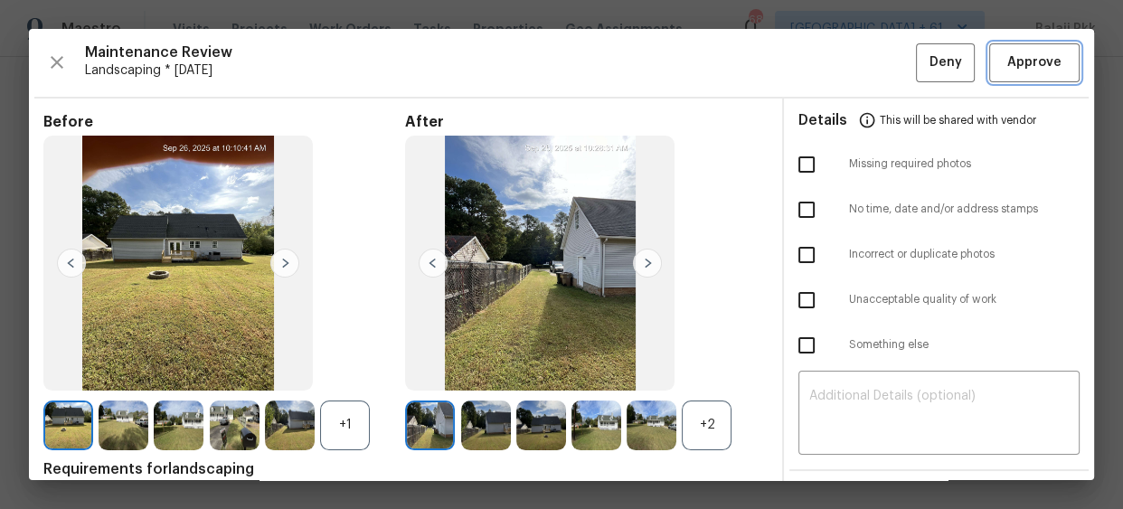
click at [1009, 61] on span "Approve" at bounding box center [1034, 63] width 54 height 23
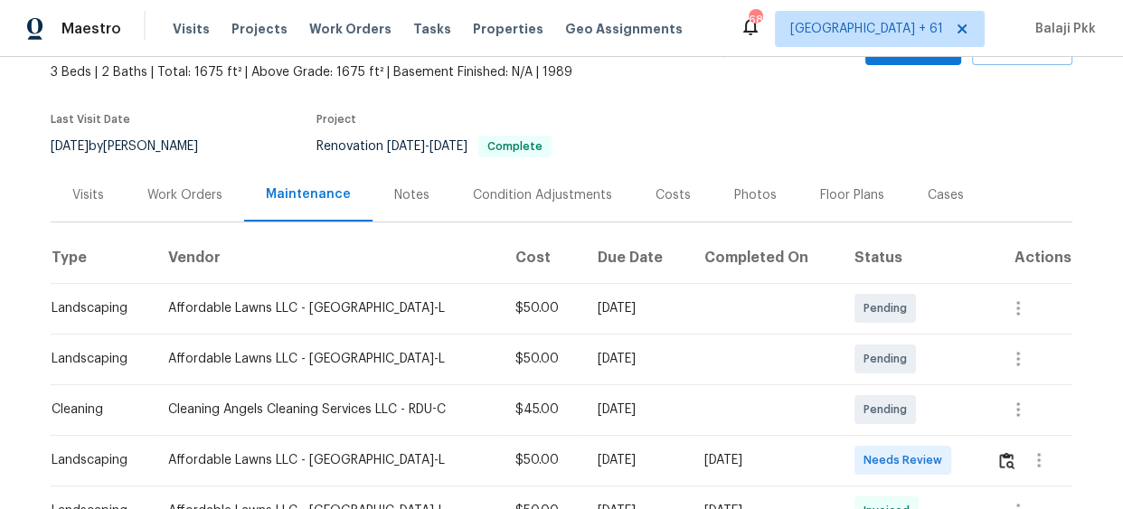
scroll to position [246, 0]
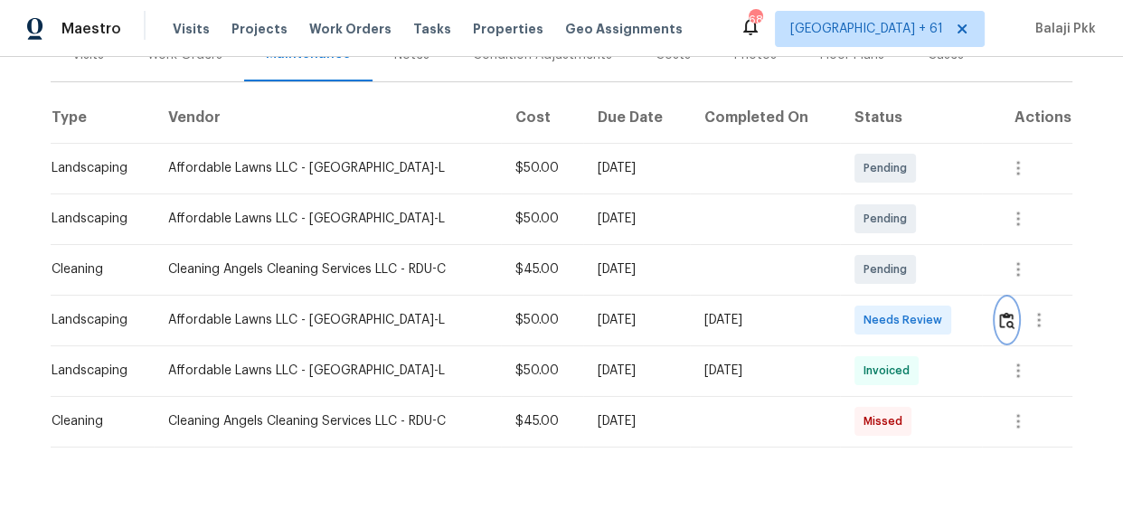
click at [1003, 299] on button "button" at bounding box center [1006, 319] width 21 height 43
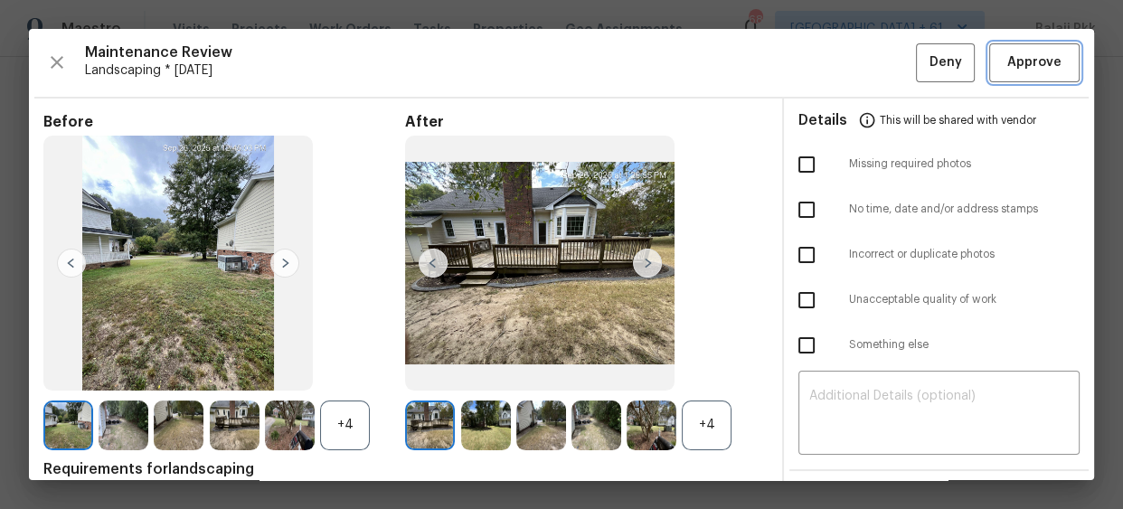
click at [1021, 64] on span "Approve" at bounding box center [1034, 63] width 54 height 23
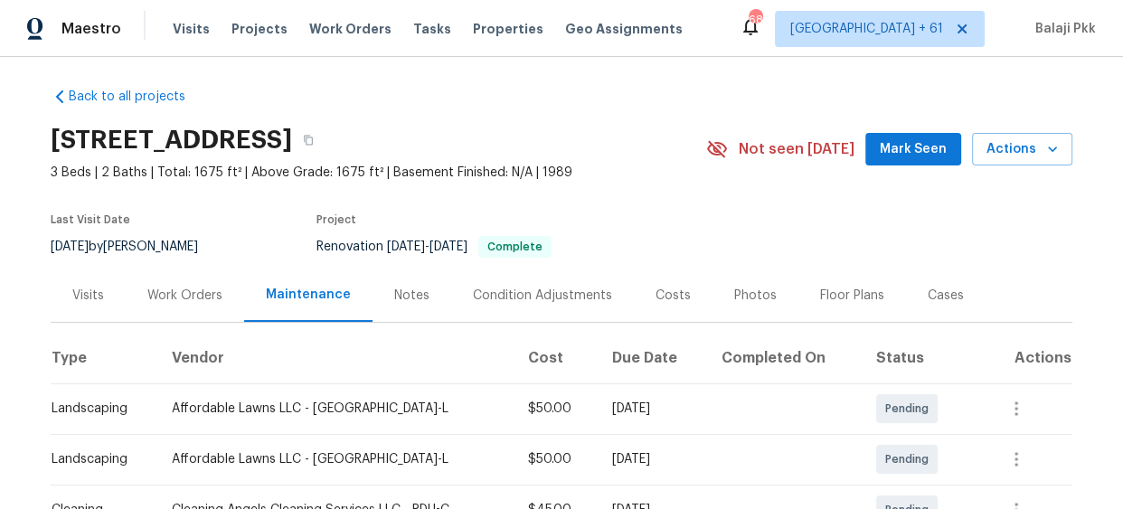
scroll to position [0, 0]
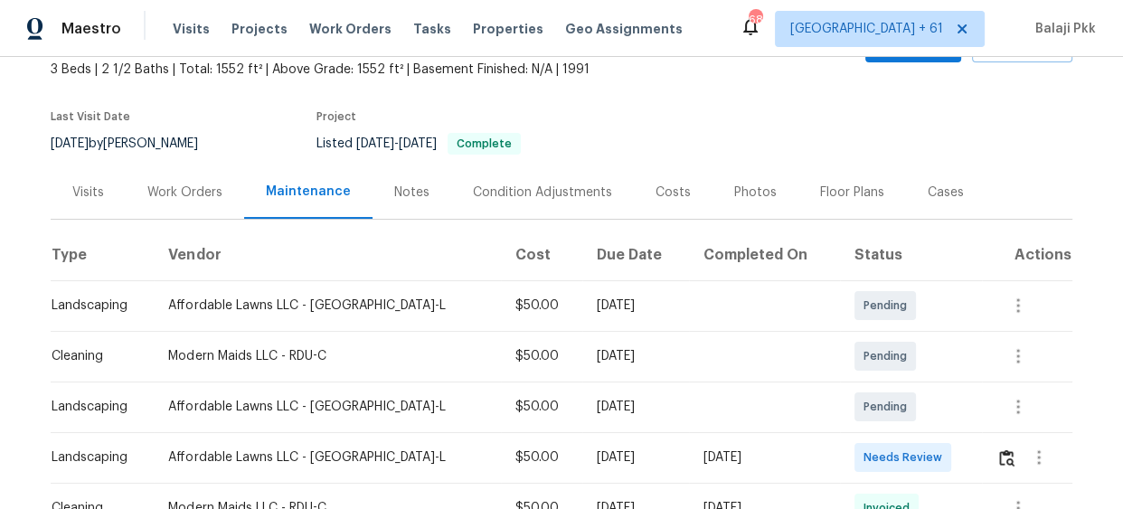
scroll to position [246, 0]
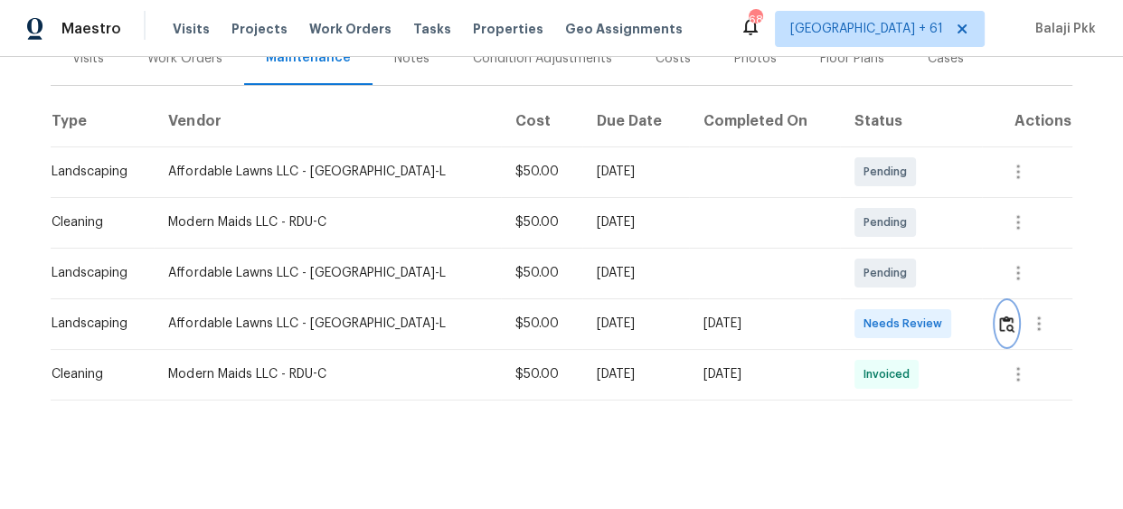
click at [996, 328] on button "button" at bounding box center [1006, 323] width 21 height 43
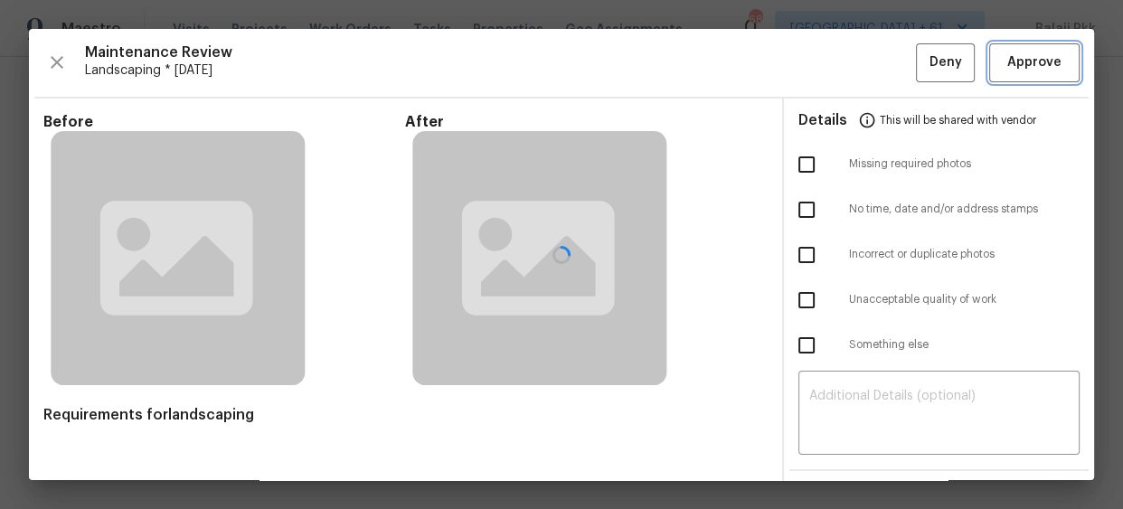
click at [996, 74] on button "Approve" at bounding box center [1034, 62] width 90 height 39
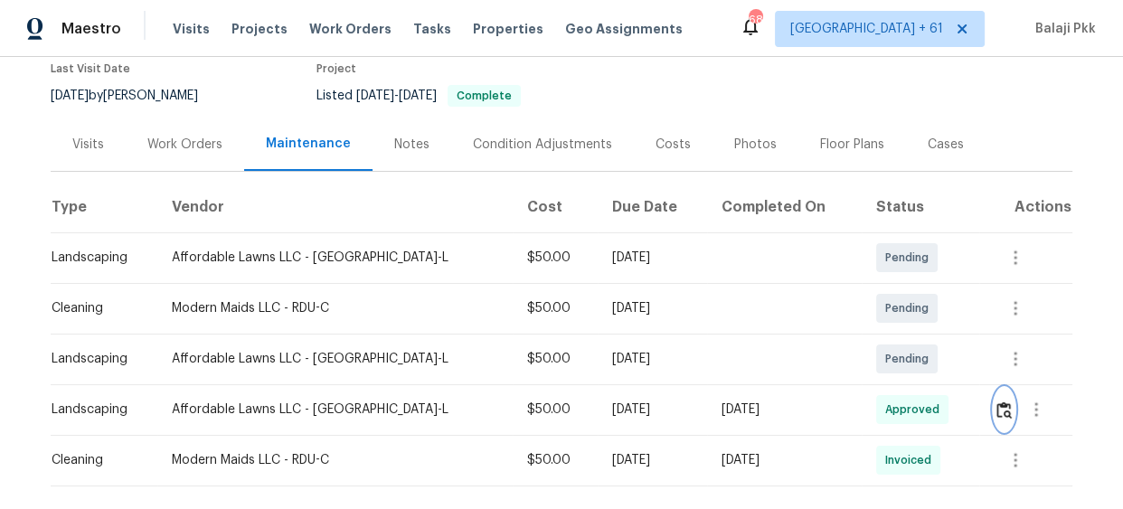
scroll to position [0, 0]
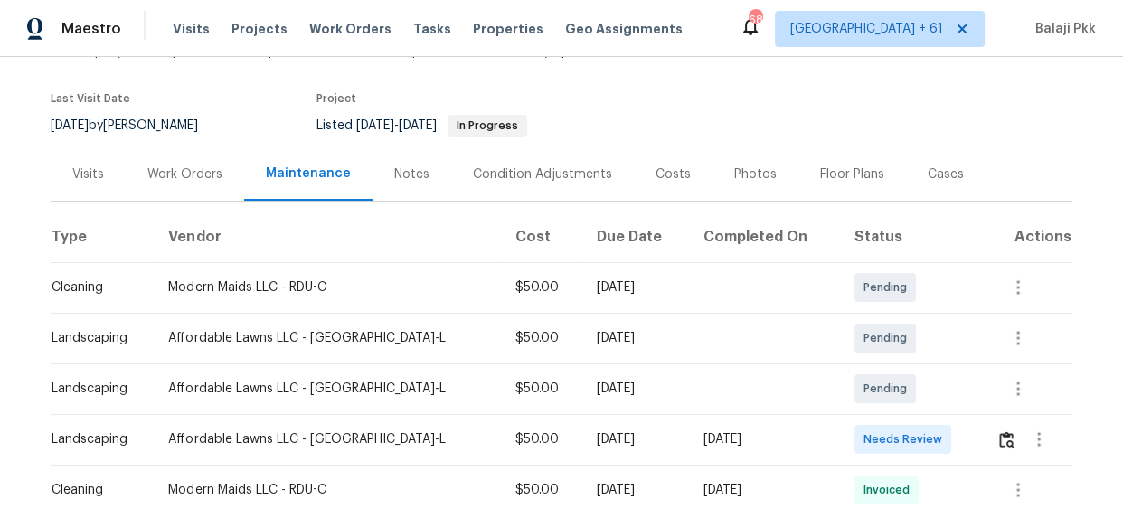
scroll to position [246, 0]
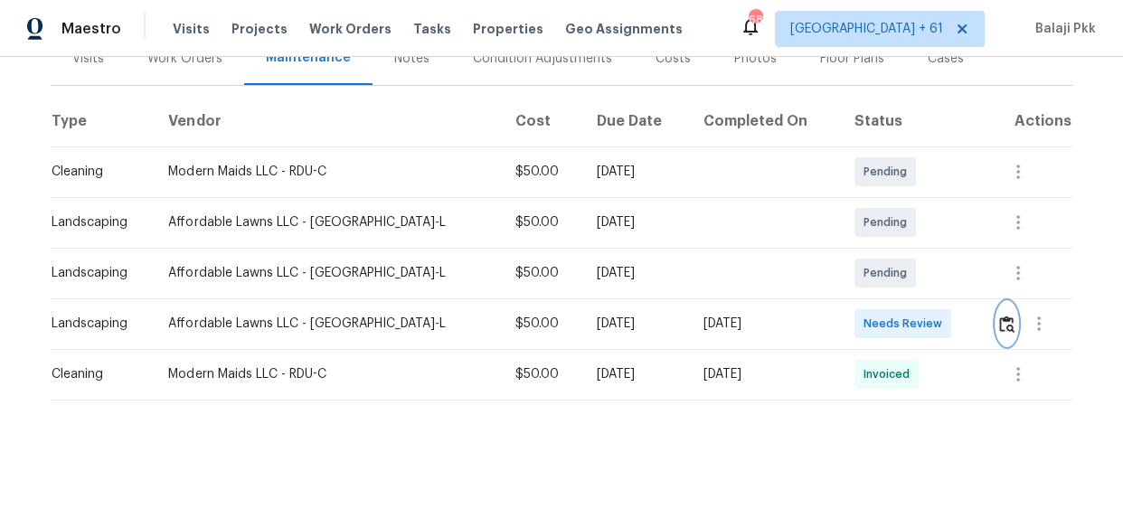
click at [999, 321] on img "button" at bounding box center [1006, 324] width 15 height 17
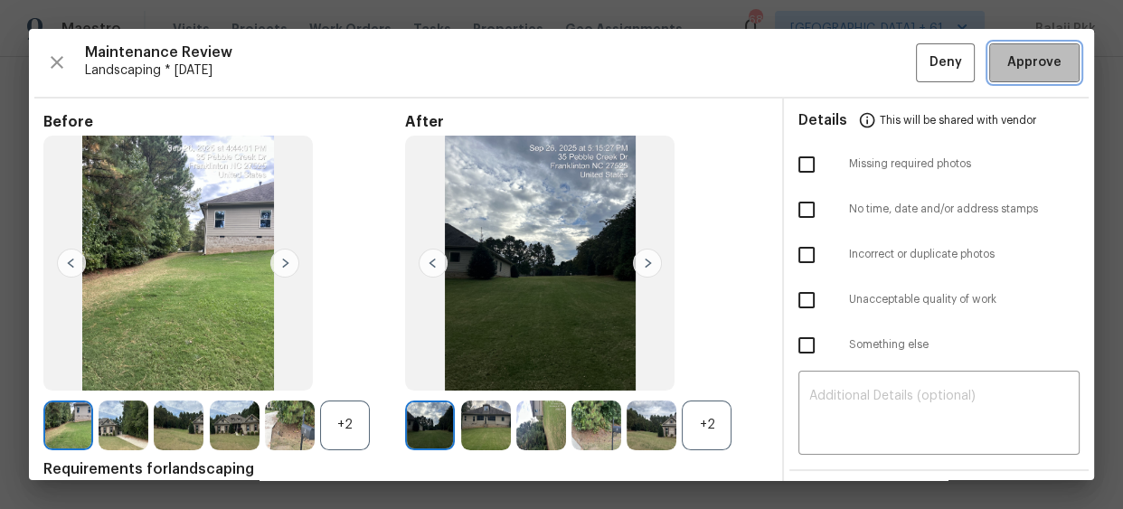
click at [1035, 61] on span "Approve" at bounding box center [1034, 63] width 54 height 23
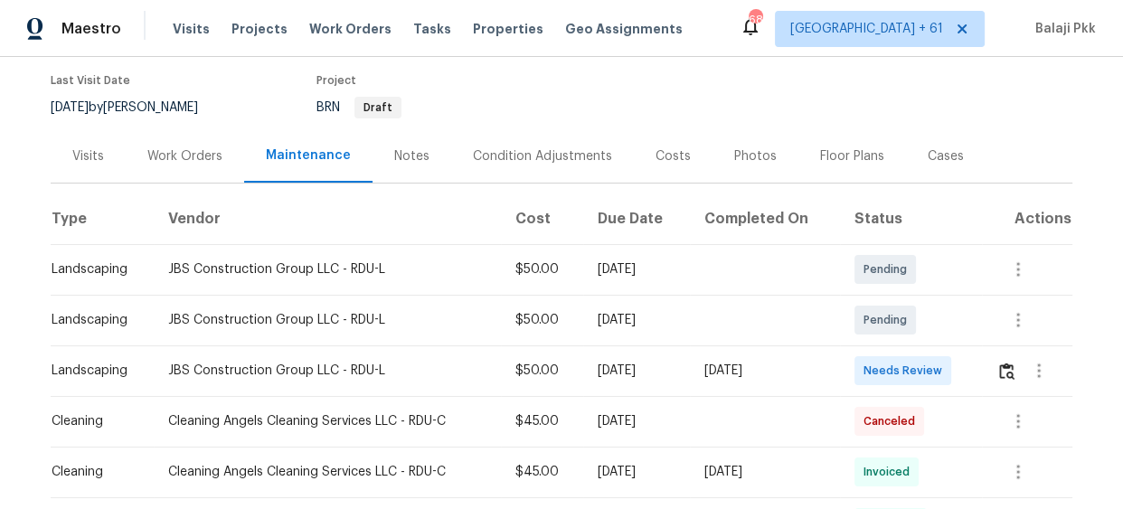
scroll to position [328, 0]
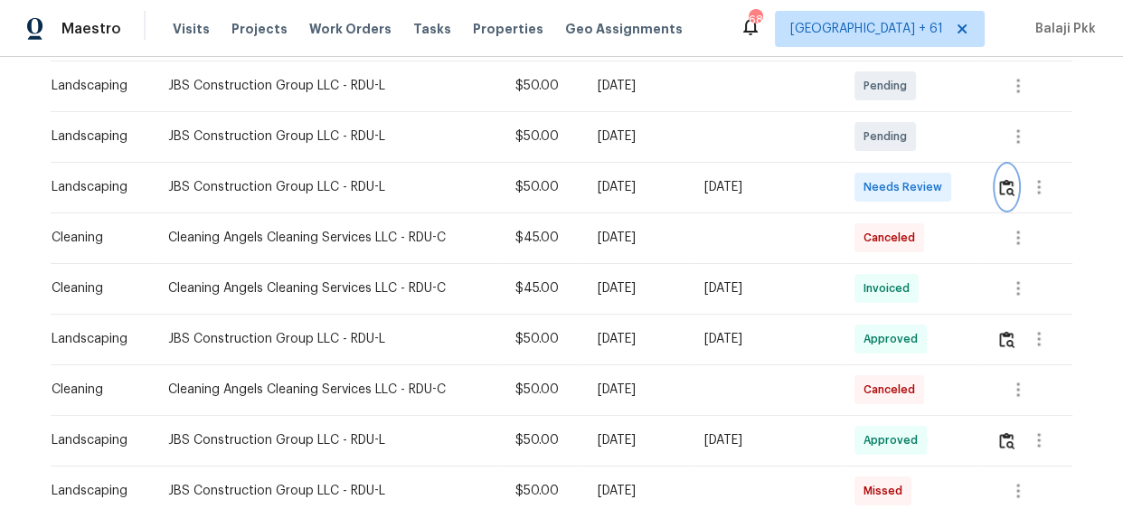
click at [1009, 175] on button "button" at bounding box center [1006, 186] width 21 height 43
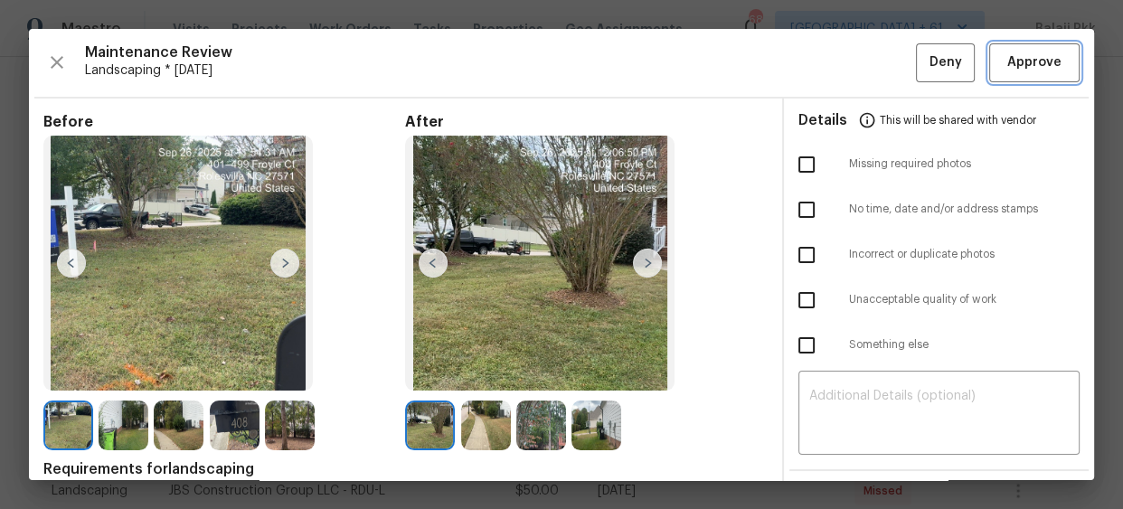
click at [1013, 77] on button "Approve" at bounding box center [1034, 62] width 90 height 39
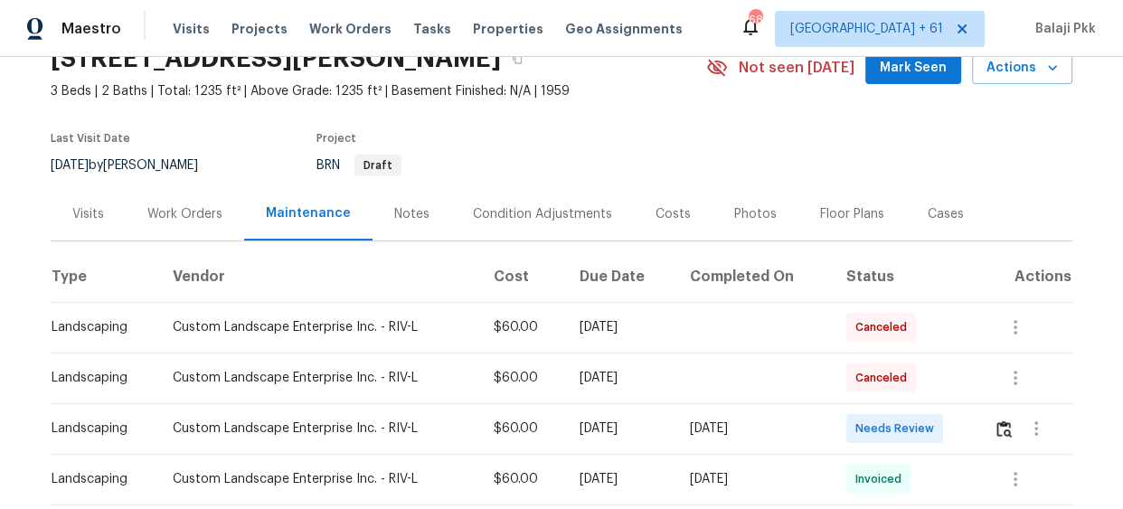
scroll to position [328, 0]
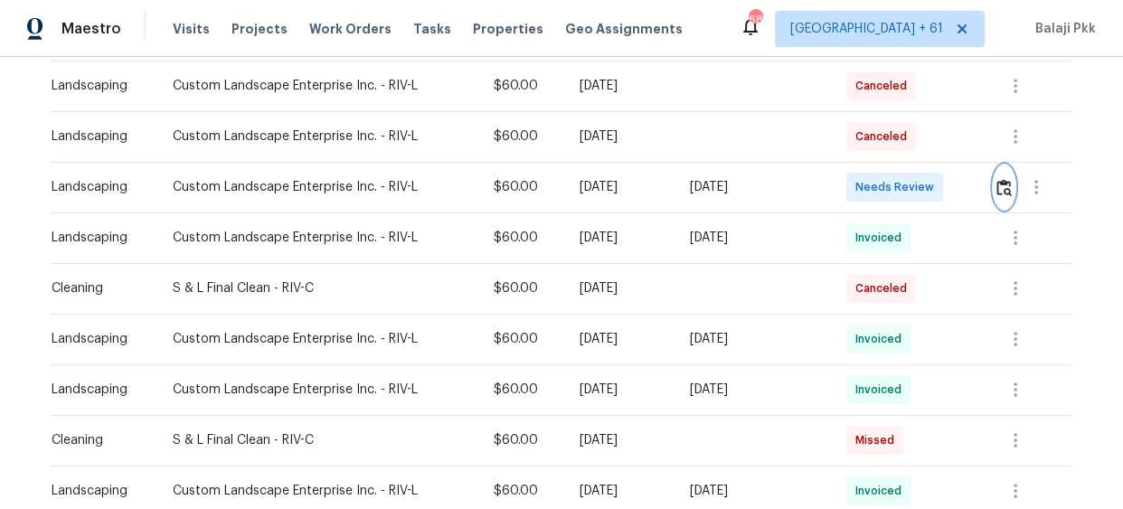
click at [999, 184] on img "button" at bounding box center [1003, 187] width 15 height 17
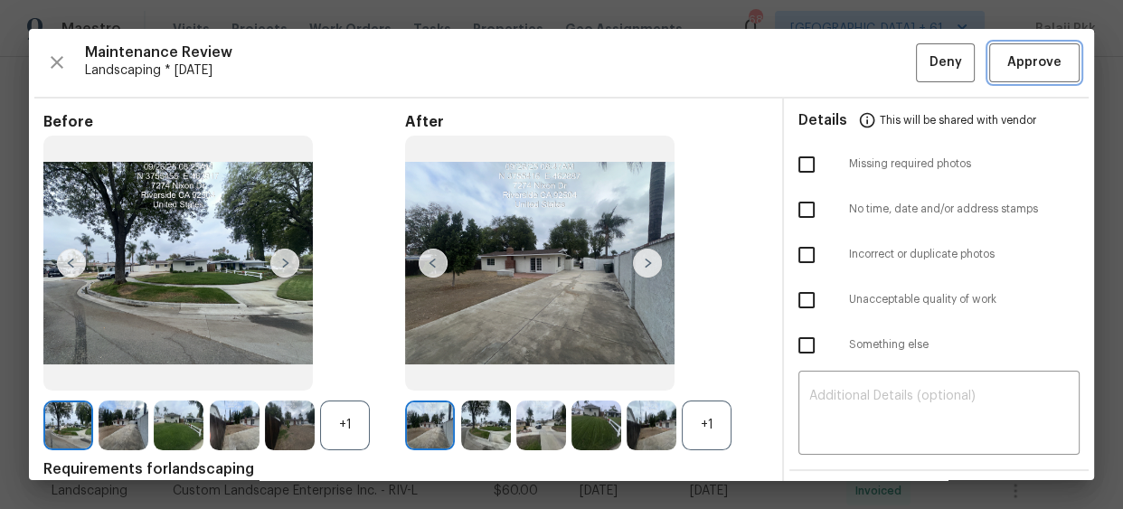
click at [1022, 59] on span "Approve" at bounding box center [1034, 63] width 54 height 23
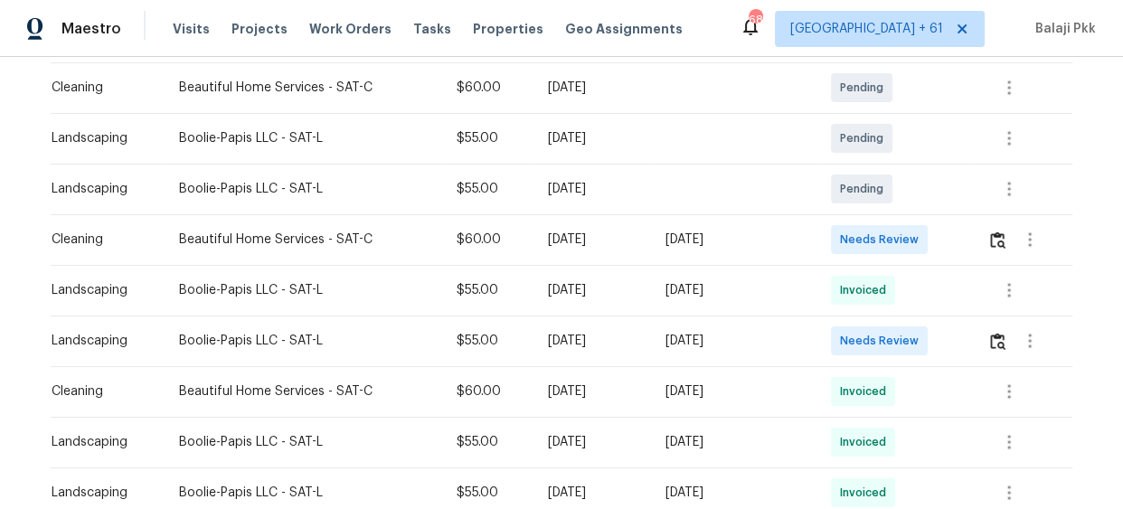
scroll to position [328, 0]
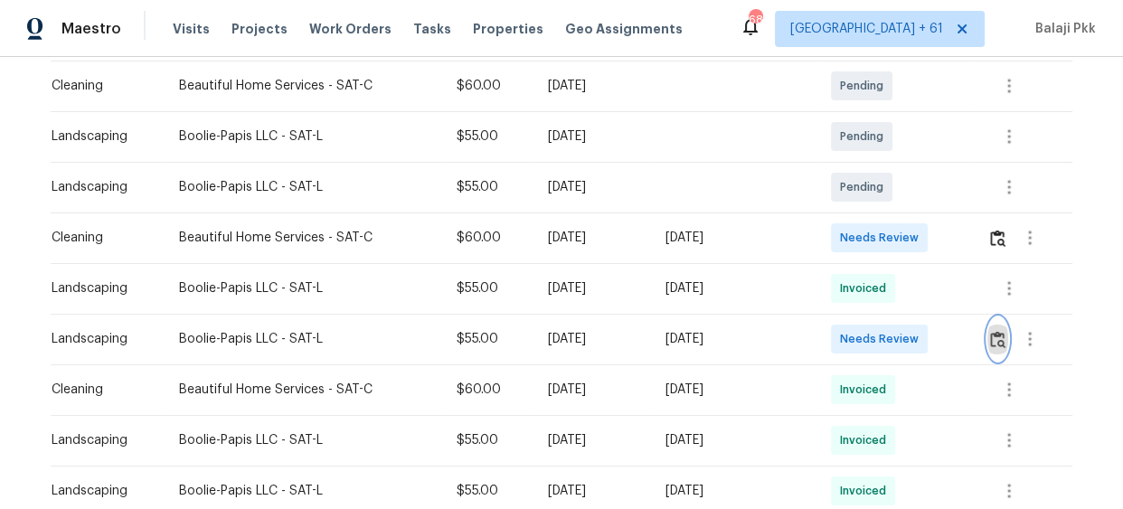
click at [990, 342] on img "button" at bounding box center [997, 339] width 15 height 17
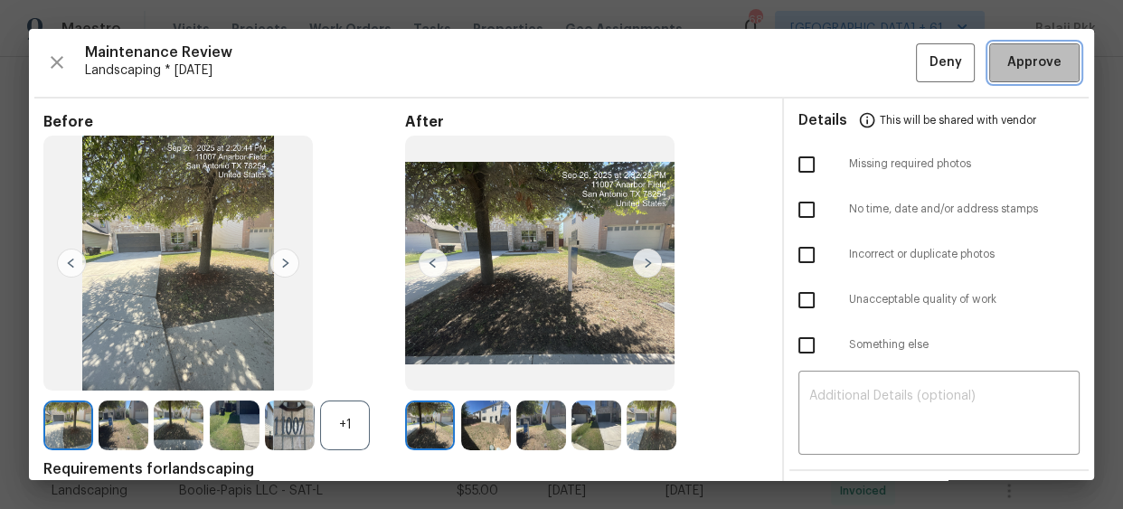
click at [1024, 57] on span "Approve" at bounding box center [1034, 63] width 54 height 23
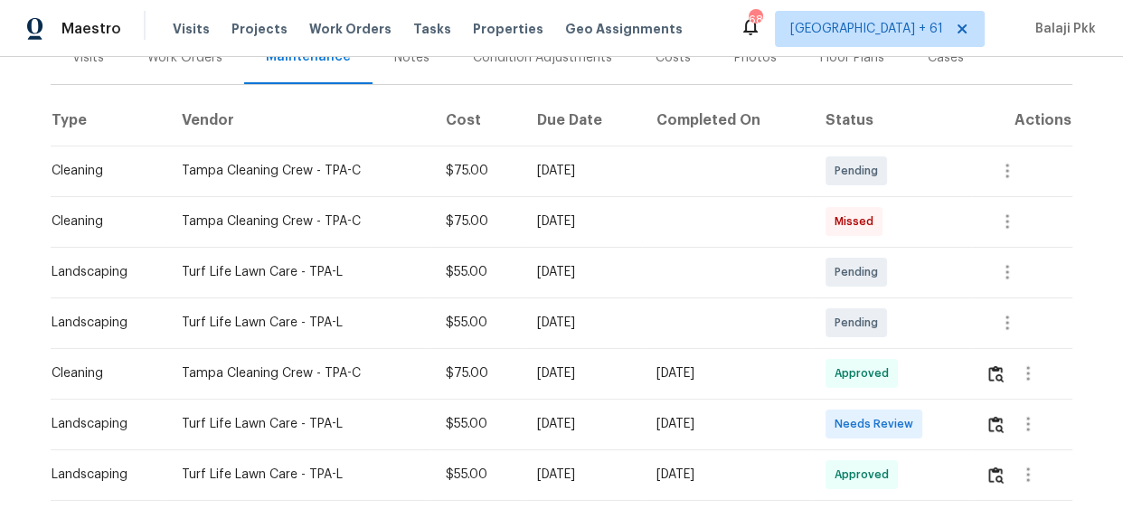
scroll to position [410, 0]
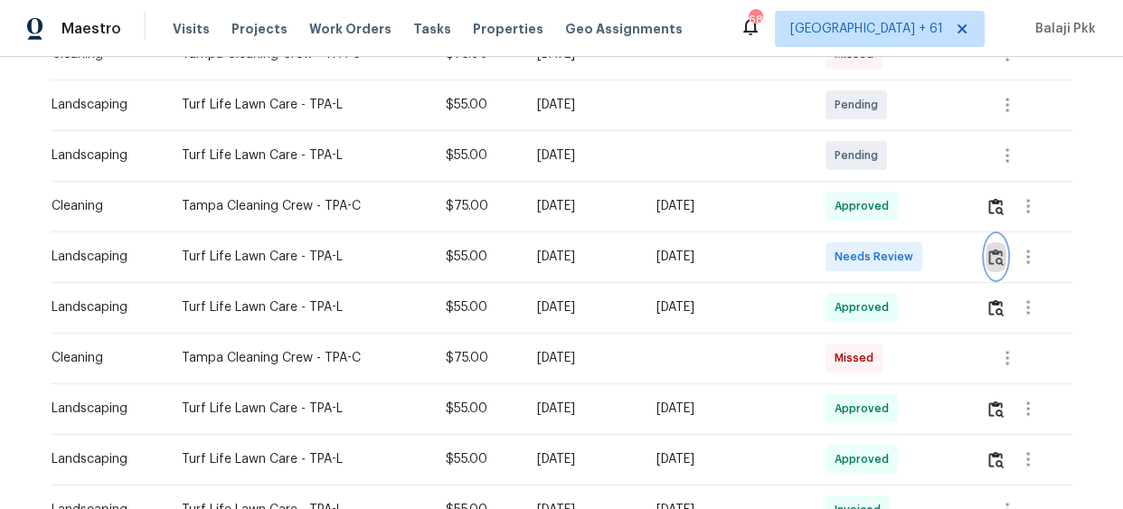
click at [993, 264] on img "button" at bounding box center [995, 257] width 15 height 17
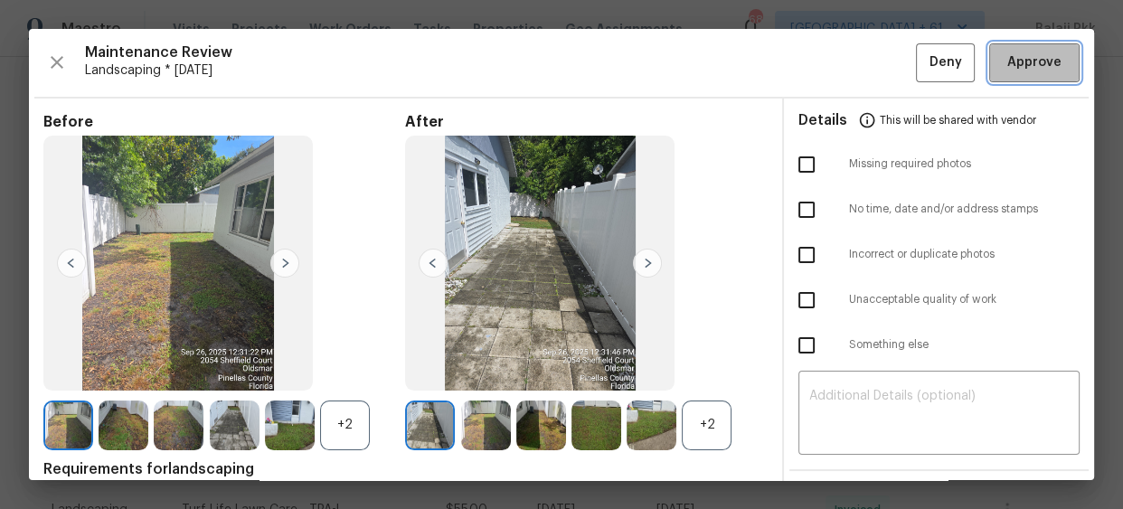
click at [1059, 56] on button "Approve" at bounding box center [1034, 62] width 90 height 39
